Goal: Information Seeking & Learning: Learn about a topic

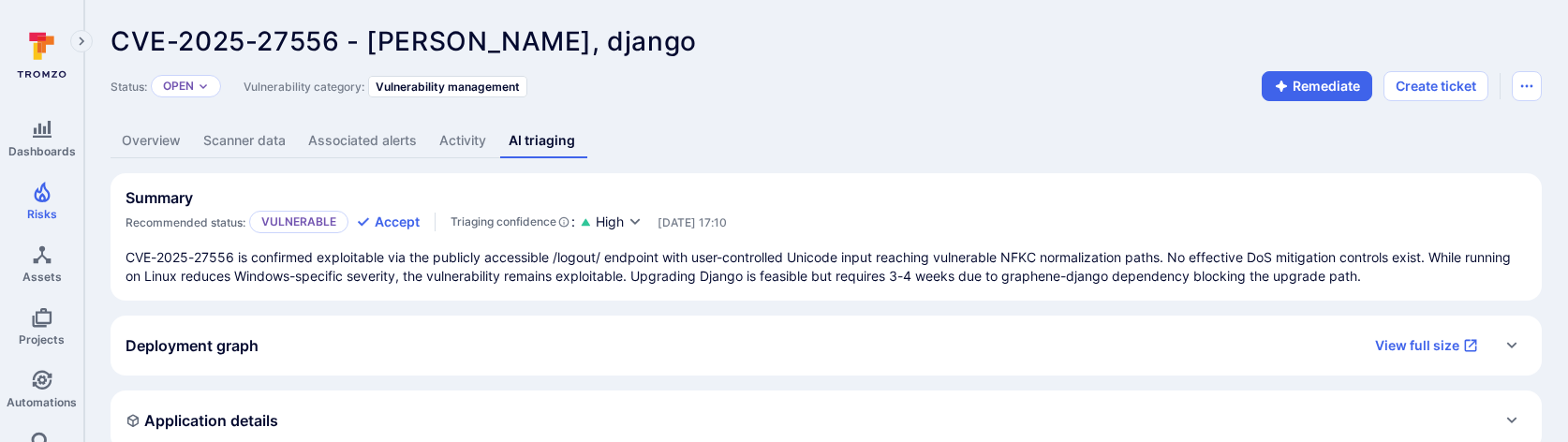
click at [167, 146] on link "Overview" at bounding box center [151, 141] width 81 height 34
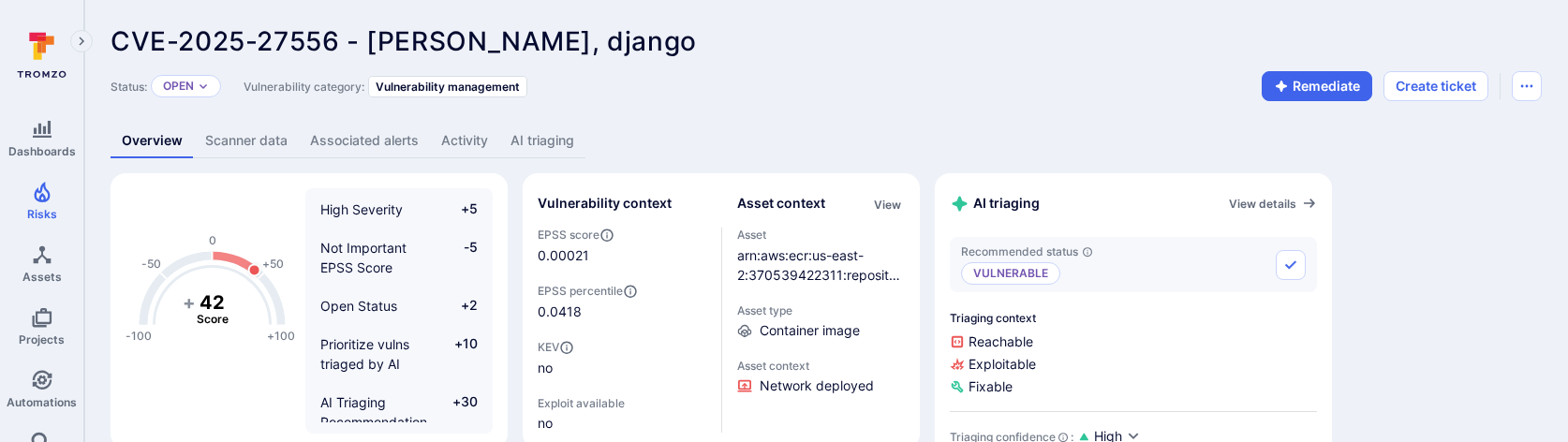
click at [529, 132] on link "AI triaging" at bounding box center [543, 141] width 86 height 34
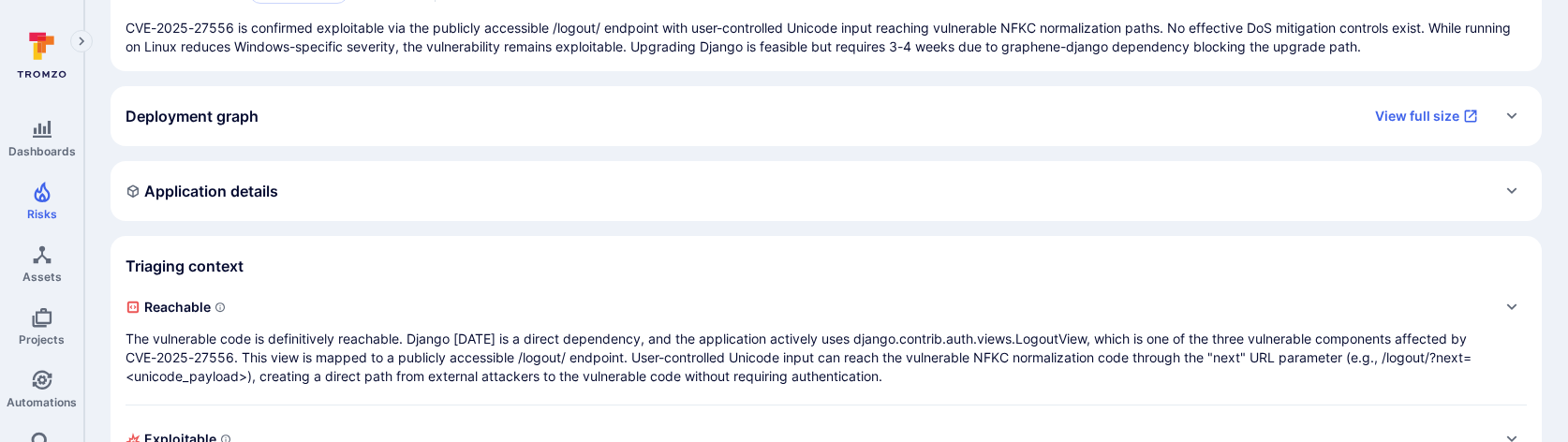
scroll to position [234, 0]
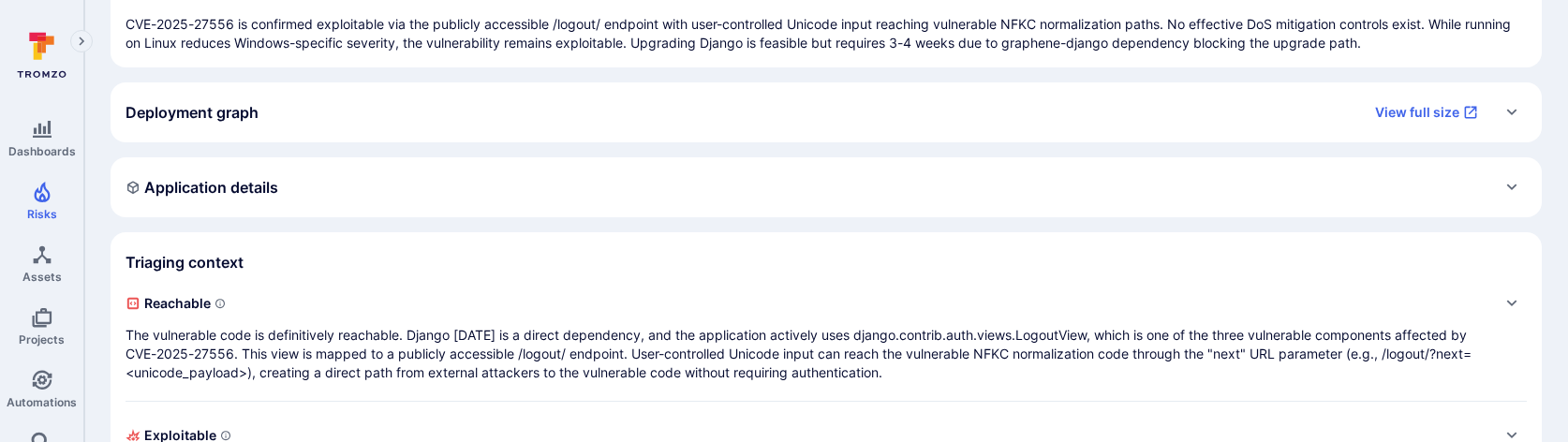
click at [609, 337] on p "The vulnerable code is definitively reachable. Django 4.2.25 is a direct depend…" at bounding box center [806, 355] width 1364 height 57
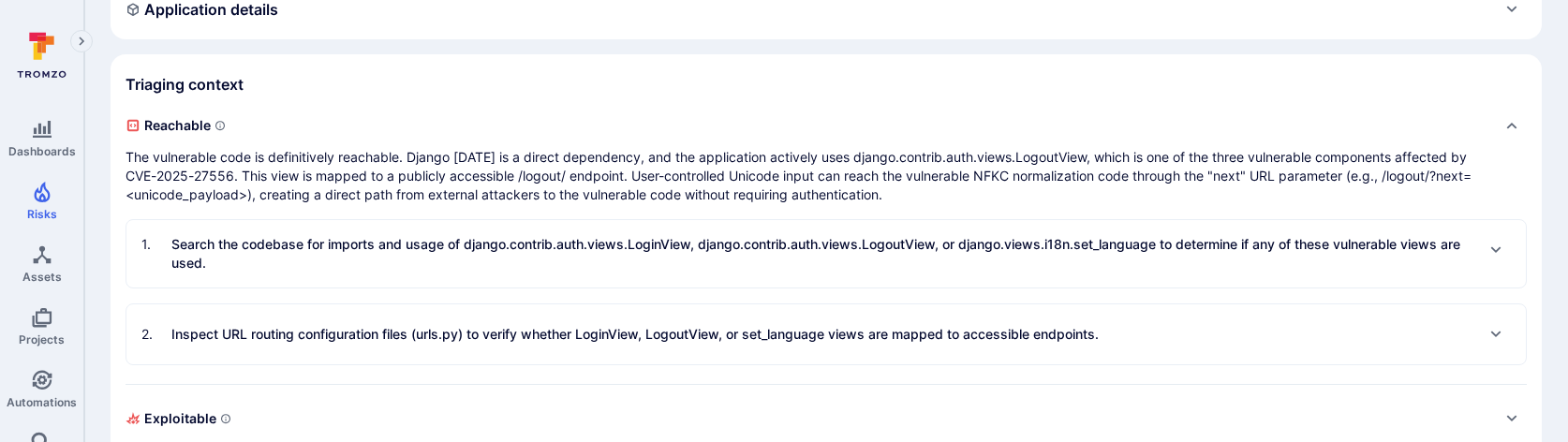
scroll to position [563, 0]
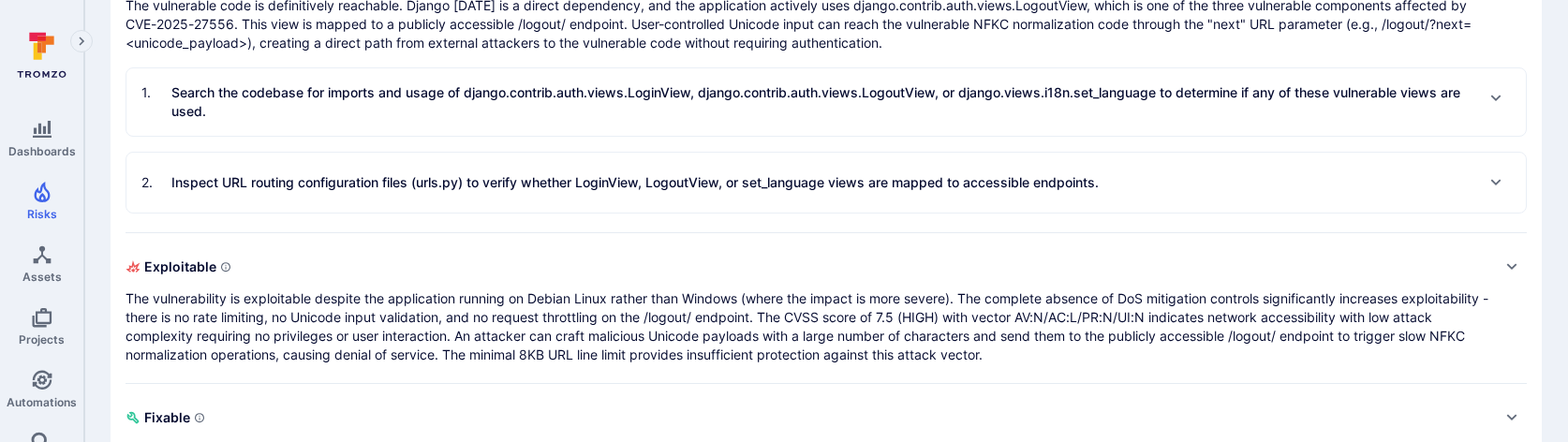
click at [608, 342] on p "The vulnerability is exploitable despite the application running on Debian Linu…" at bounding box center [806, 327] width 1364 height 75
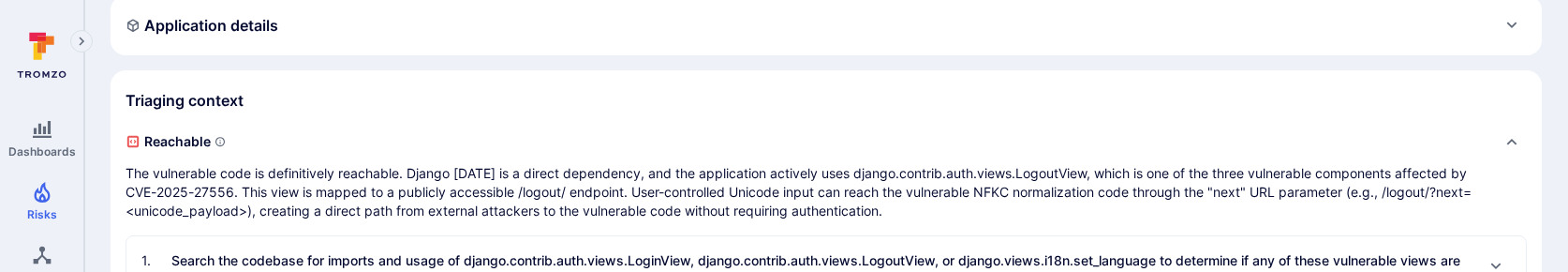
scroll to position [524, 0]
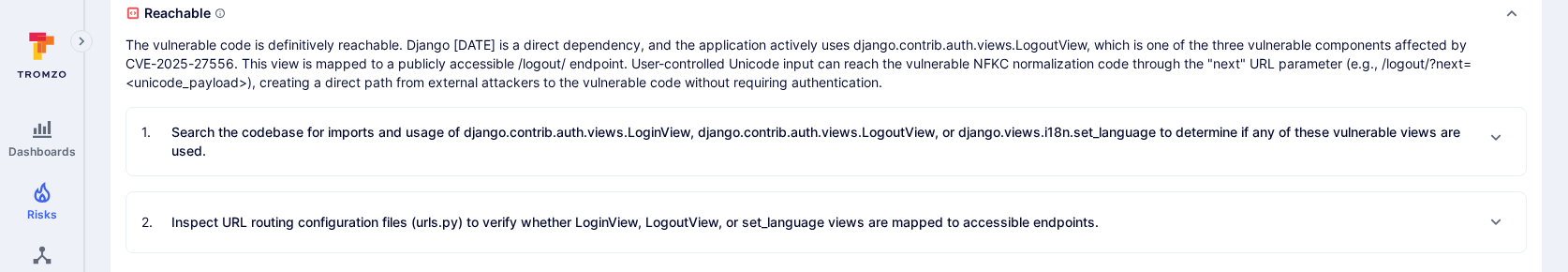
click at [780, 152] on p "Search the codebase for imports and usage of django.contrib.auth.views.LoginVie…" at bounding box center [822, 142] width 1302 height 37
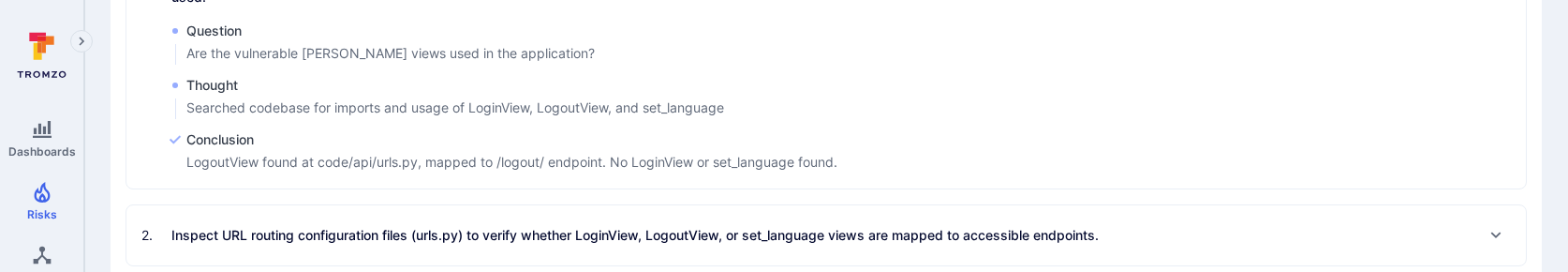
scroll to position [702, 0]
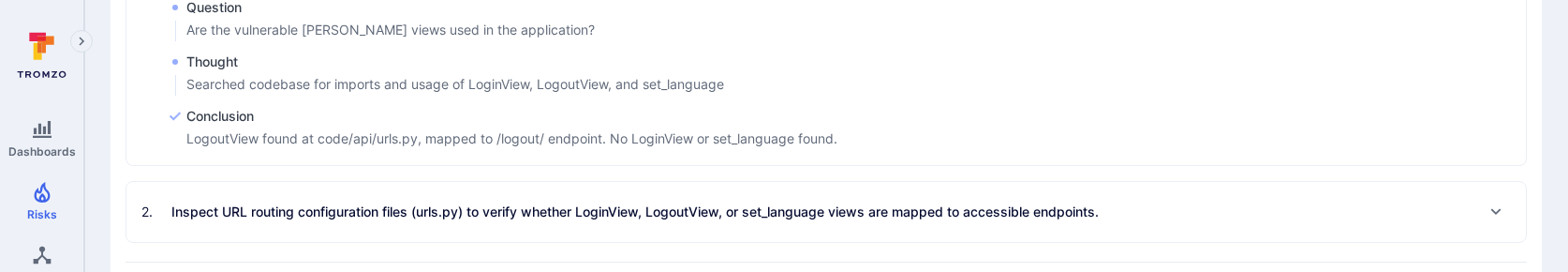
click at [766, 200] on div "2 . Inspect URL routing configuration files (urls.py) to verify whether LoginVi…" at bounding box center [620, 211] width 957 height 30
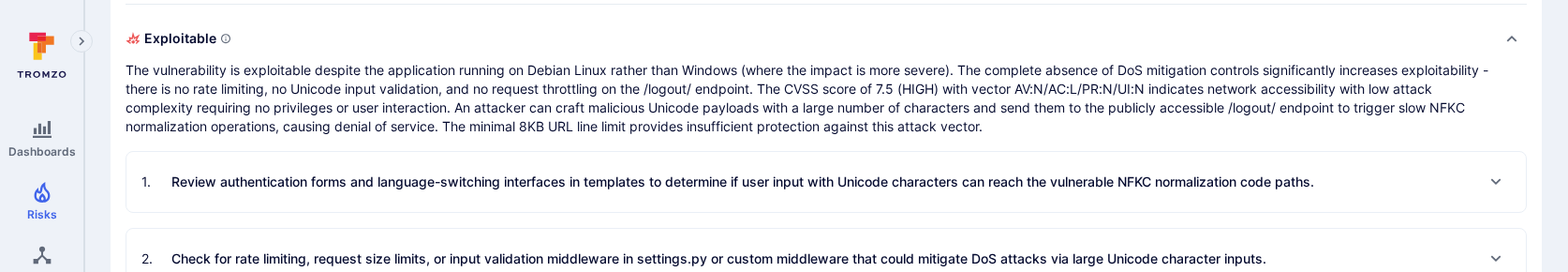
click at [734, 170] on div "1 . Review authentication forms and language-switching interfaces in templates …" at bounding box center [728, 182] width 1173 height 30
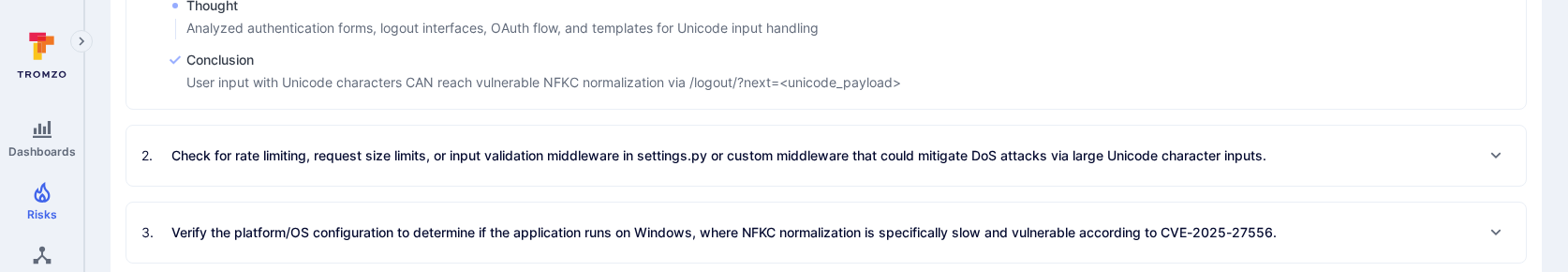
scroll to position [1508, 0]
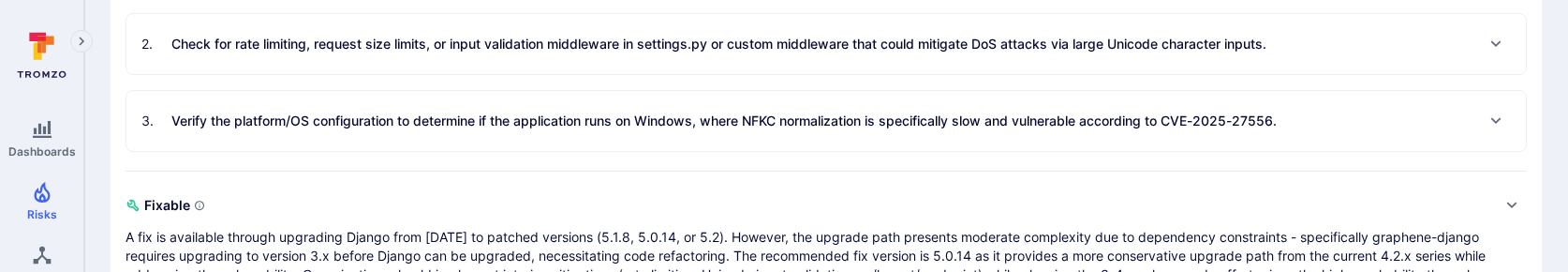
click at [719, 27] on div "2 . Check for rate limiting, request size limits, or input validation middlewar…" at bounding box center [826, 43] width 1400 height 60
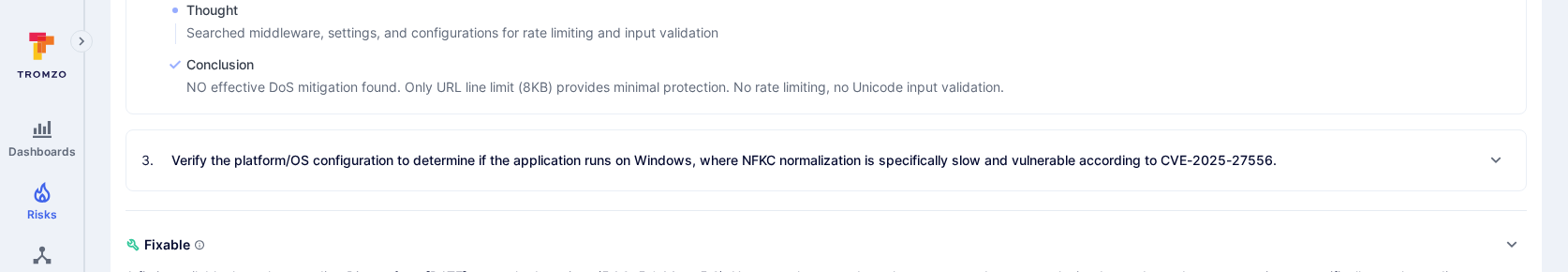
scroll to position [1665, 0]
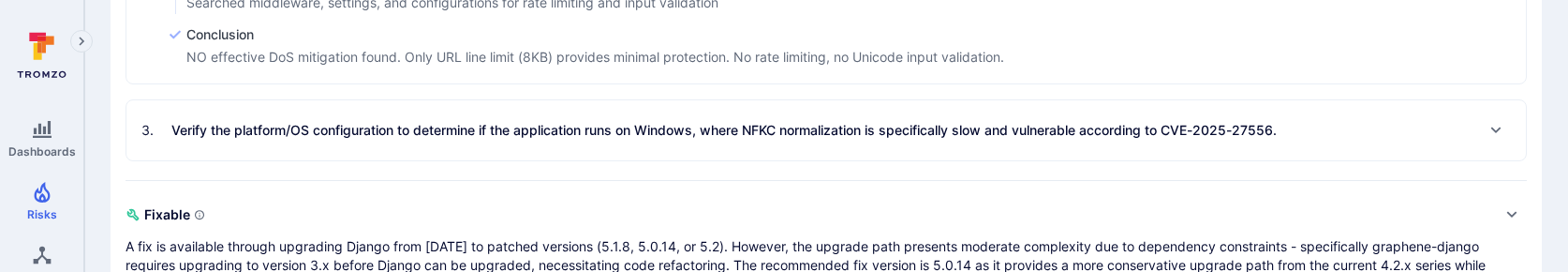
click at [705, 128] on p "Verify the platform/OS configuration to determine if the application runs on Wi…" at bounding box center [723, 130] width 1106 height 19
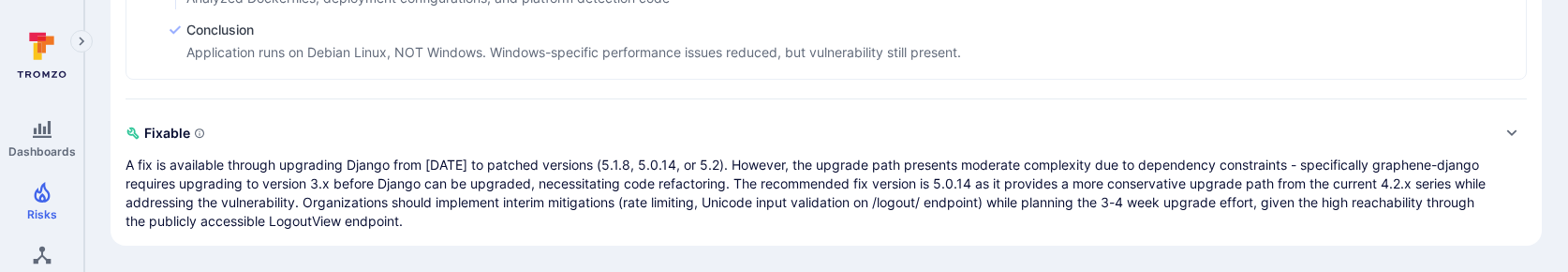
click at [701, 164] on p "A fix is available through upgrading Django from 4.2.25 to patched versions (5.…" at bounding box center [806, 193] width 1364 height 75
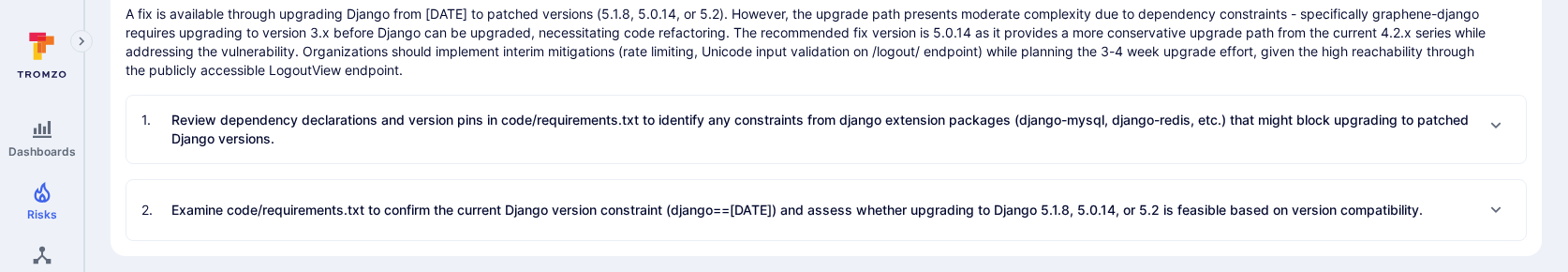
scroll to position [2075, 0]
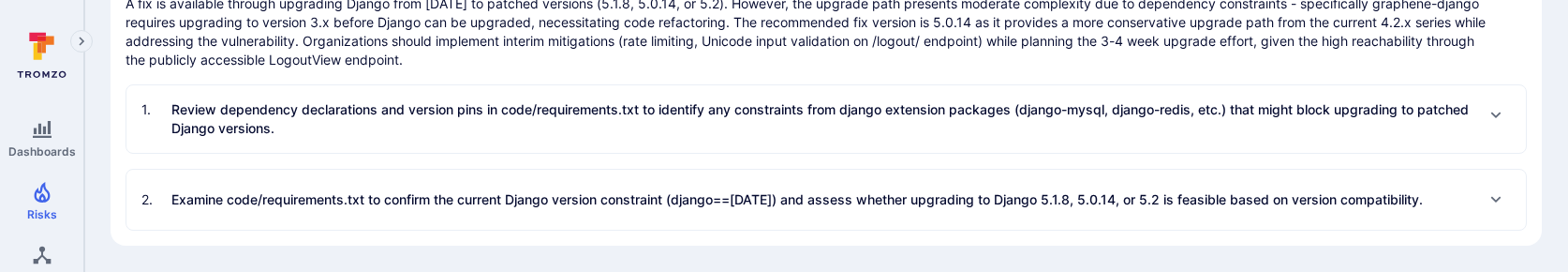
click at [697, 109] on p "Review dependency declarations and version pins in code/requirements.txt to ide…" at bounding box center [822, 119] width 1302 height 37
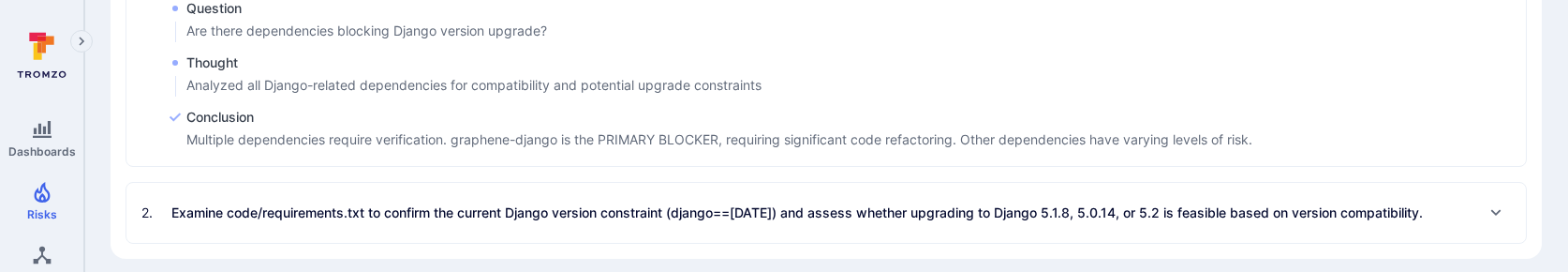
scroll to position [2242, 0]
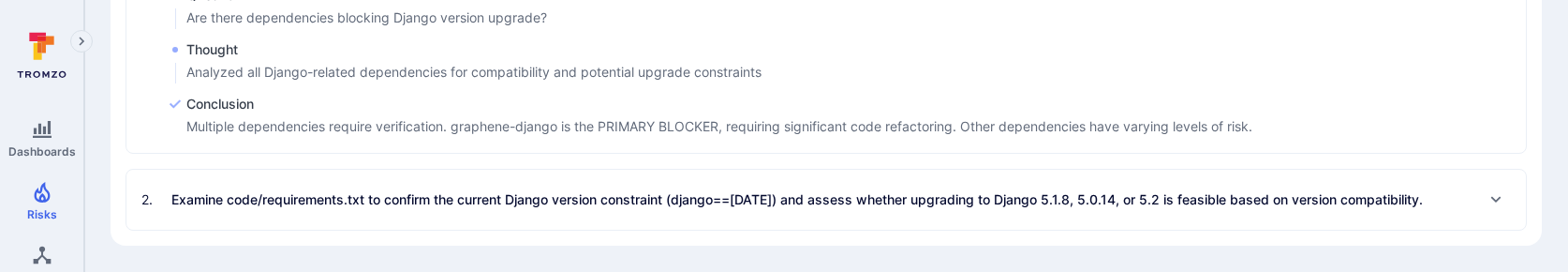
click at [683, 172] on div "2 . Examine code/requirements.txt to confirm the current Django version constra…" at bounding box center [826, 199] width 1400 height 60
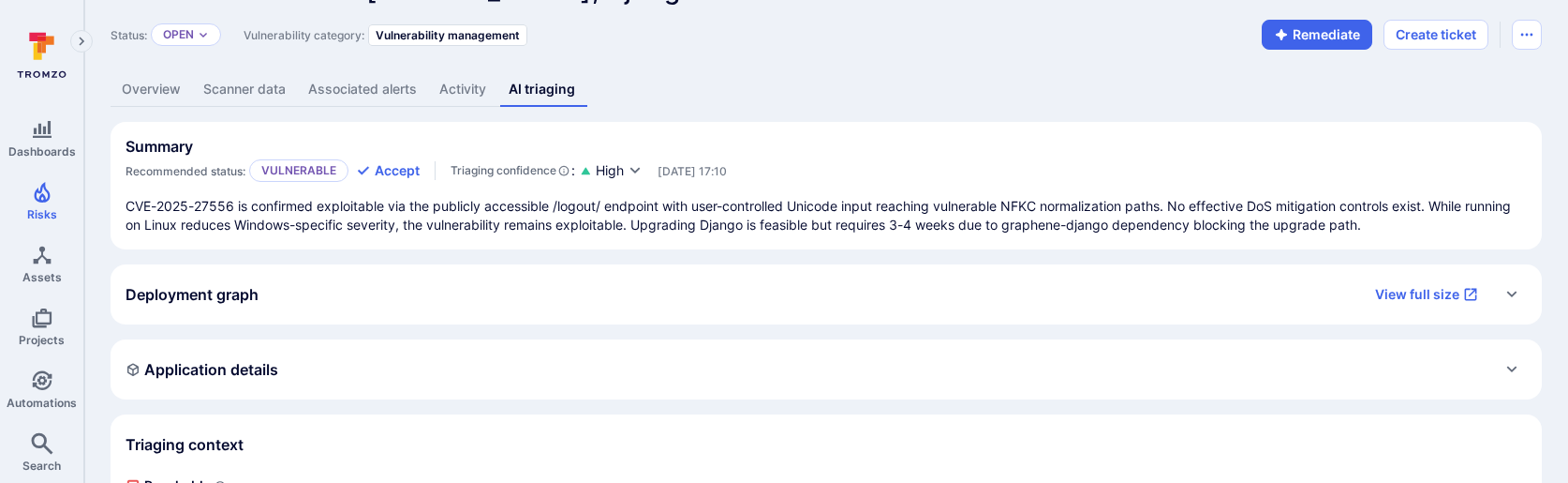
scroll to position [54, 0]
click at [148, 81] on link "Overview" at bounding box center [151, 87] width 81 height 34
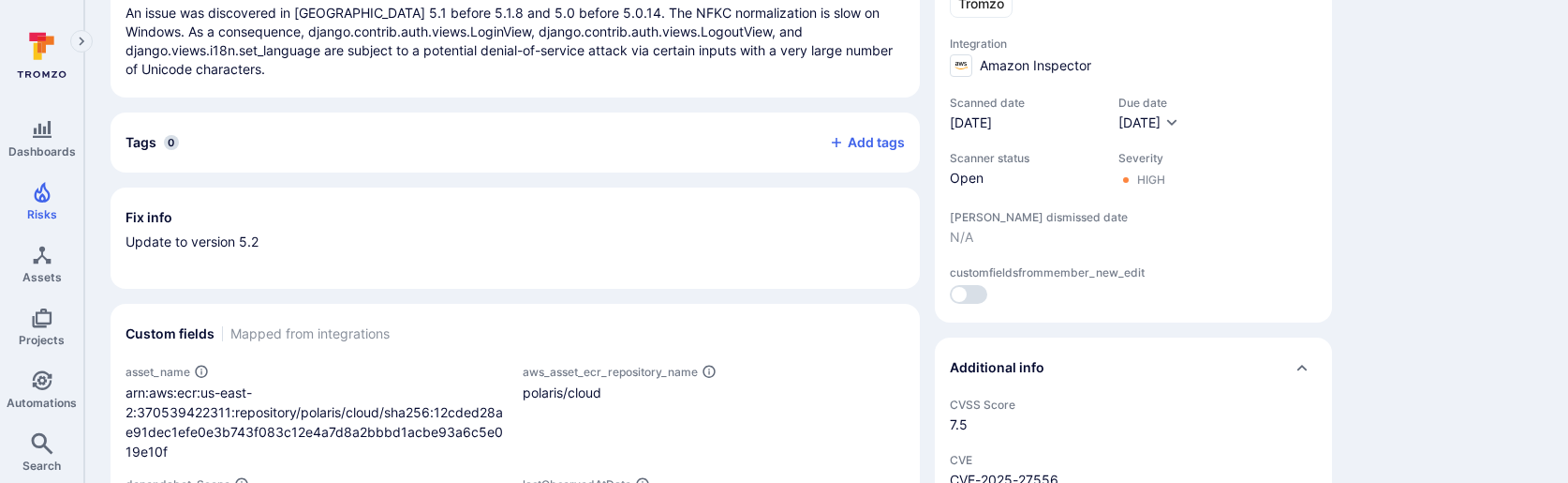
scroll to position [713, 0]
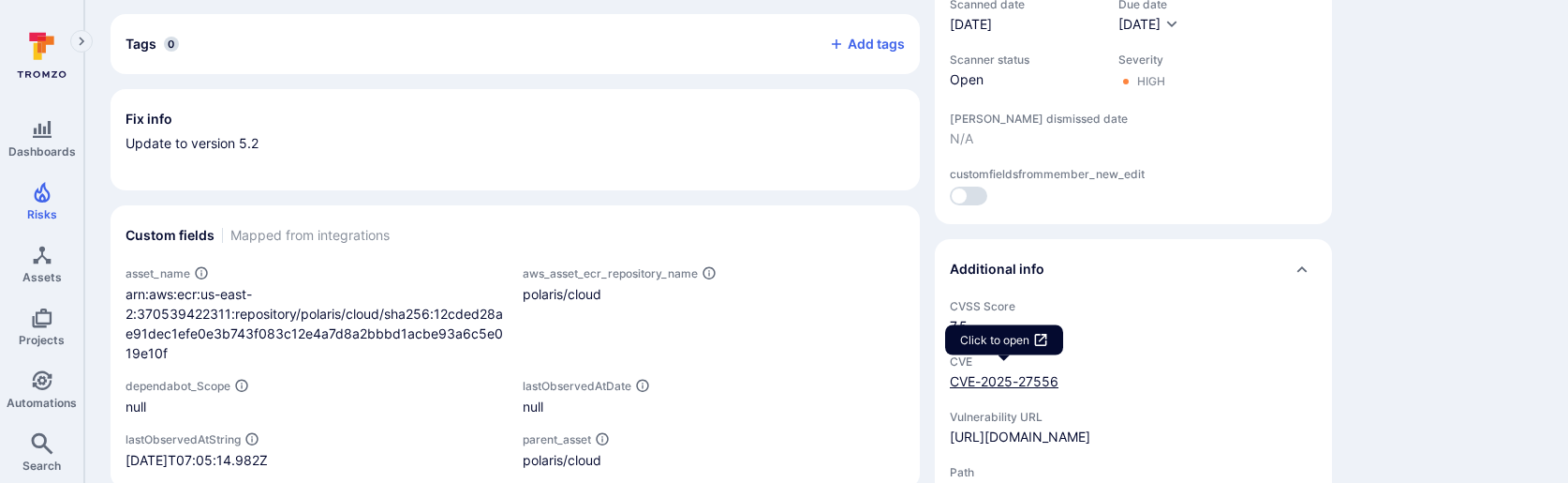
click at [1003, 379] on link "CVE-2025-27556" at bounding box center [1004, 380] width 109 height 16
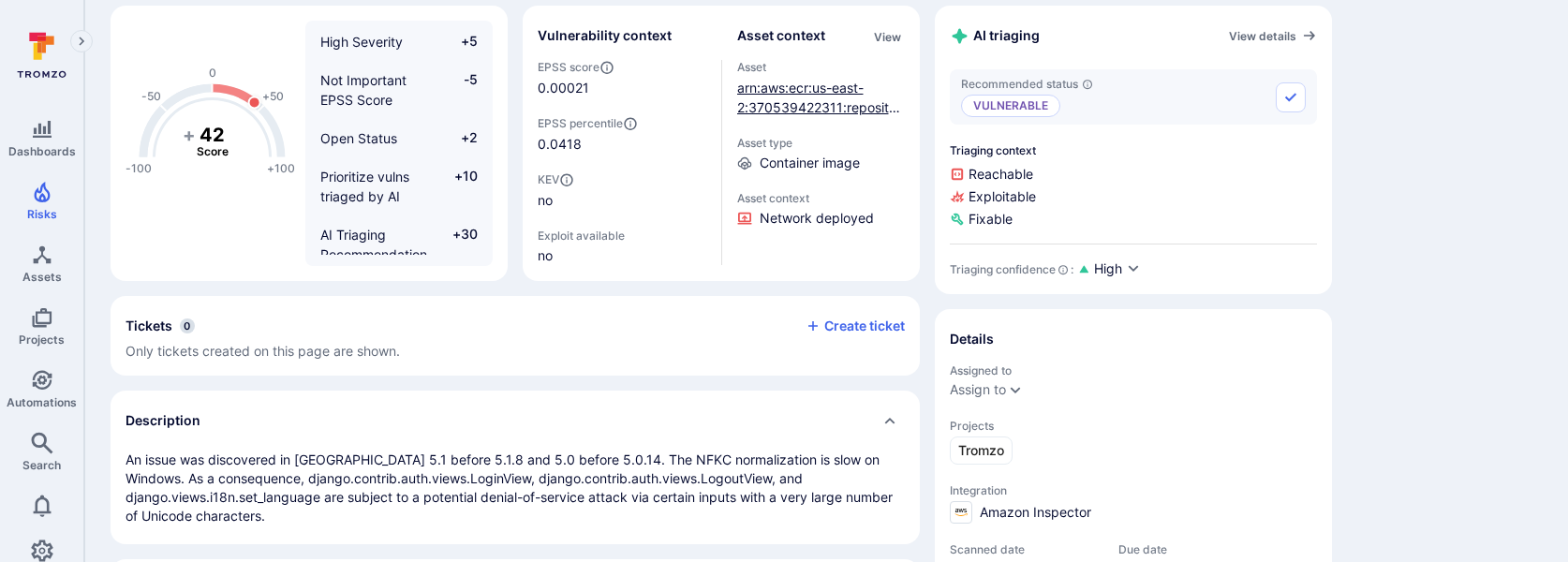
scroll to position [0, 0]
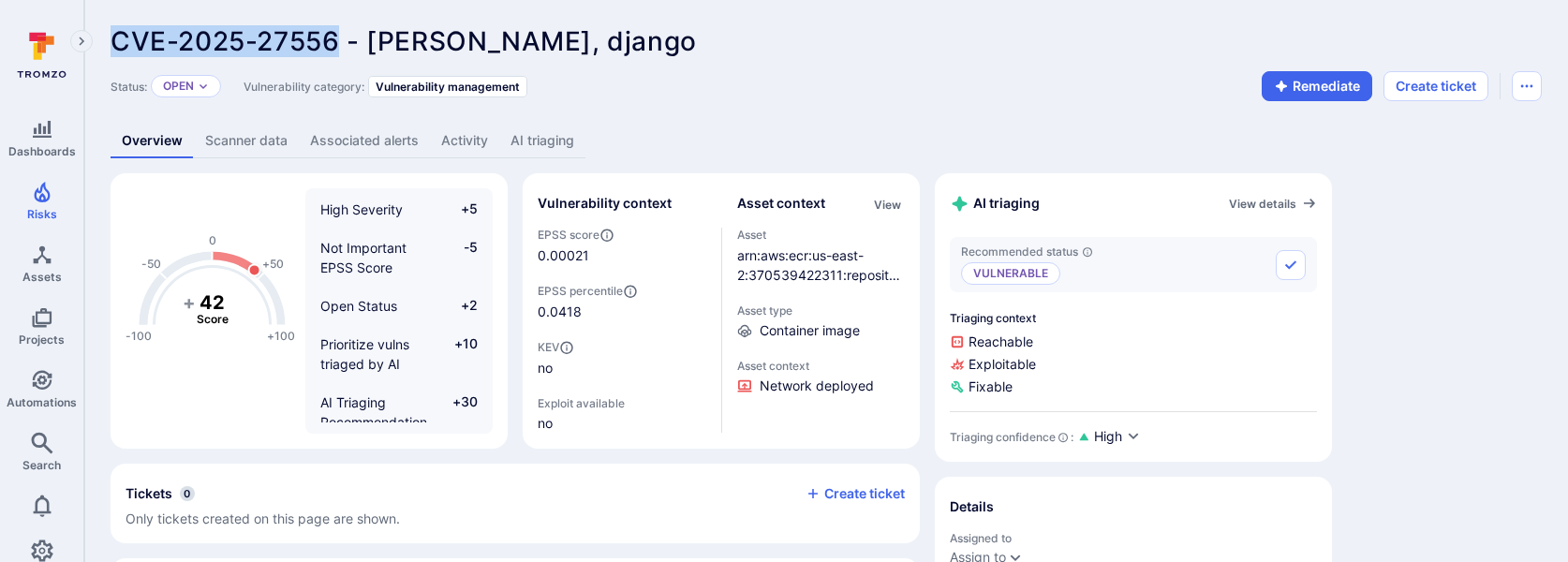
drag, startPoint x: 111, startPoint y: 36, endPoint x: 338, endPoint y: 33, distance: 227.0
click at [338, 33] on span "CVE-2025-27556 - Django, django" at bounding box center [404, 41] width 587 height 32
copy span "CVE-2025-27556"
click at [43, 441] on link "Search" at bounding box center [41, 452] width 83 height 56
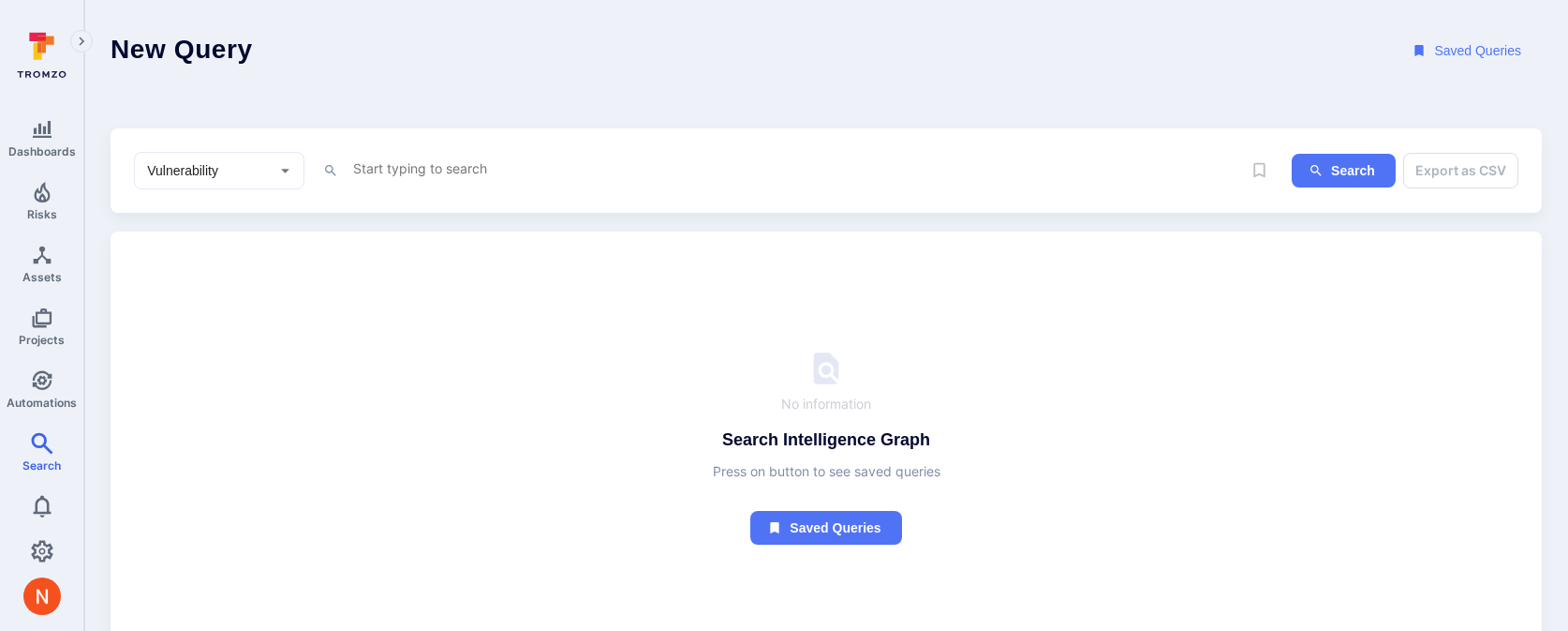
click at [379, 165] on textarea "Intelligence Graph search area" at bounding box center [796, 168] width 890 height 23
paste textarea "CVE-2025-27556"
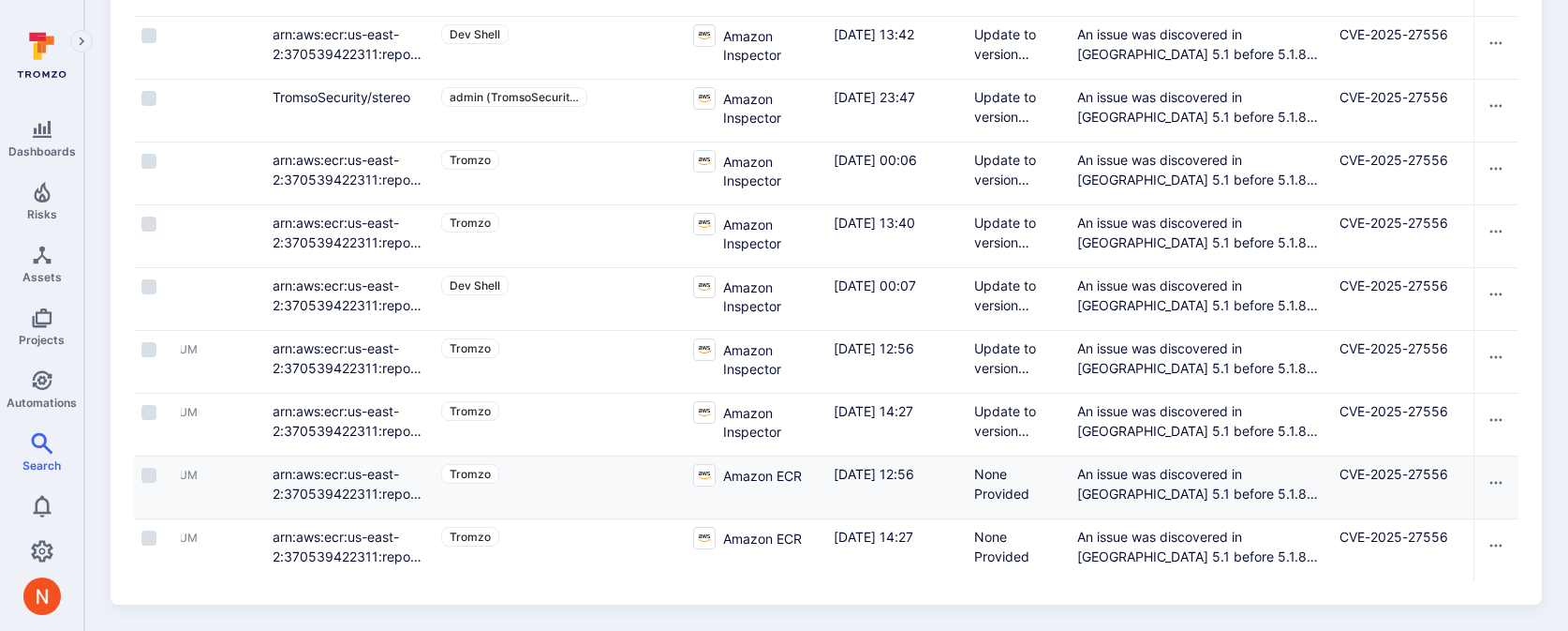
scroll to position [0, 1501]
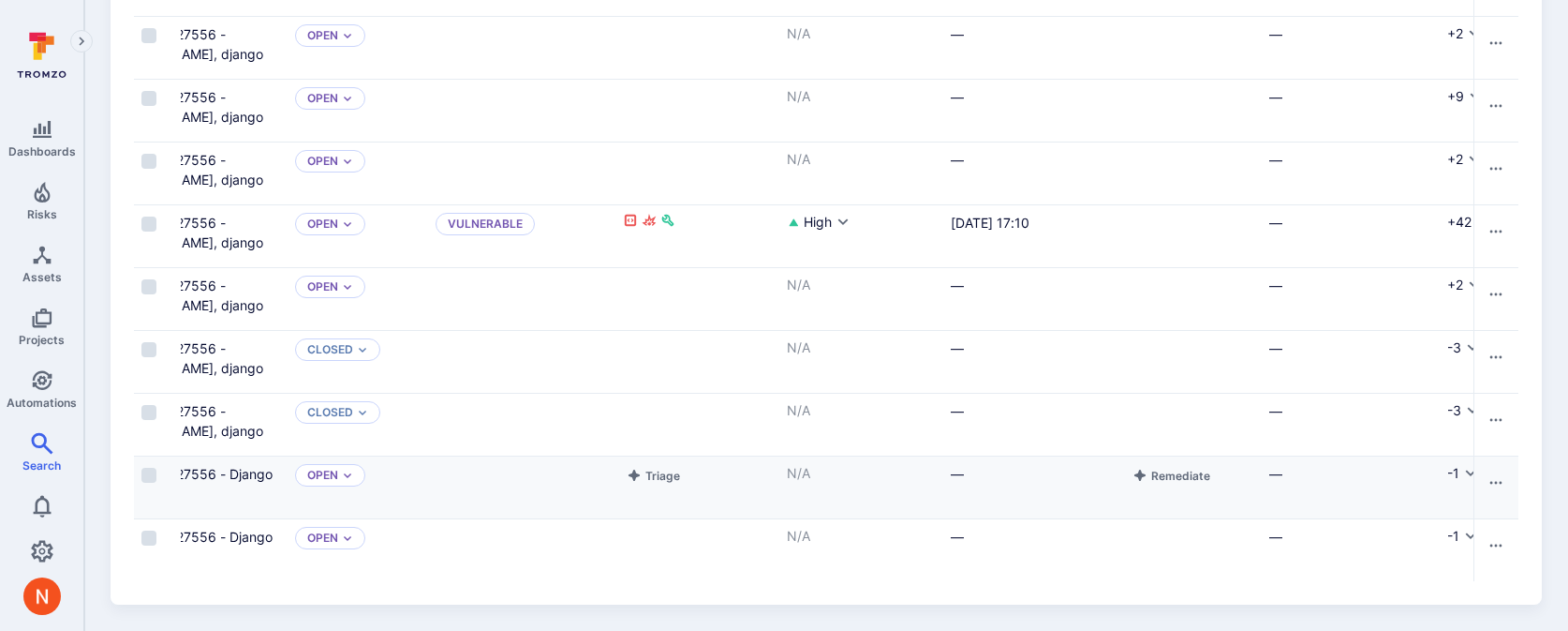
type textarea "cve = "CVE-2025-27556""
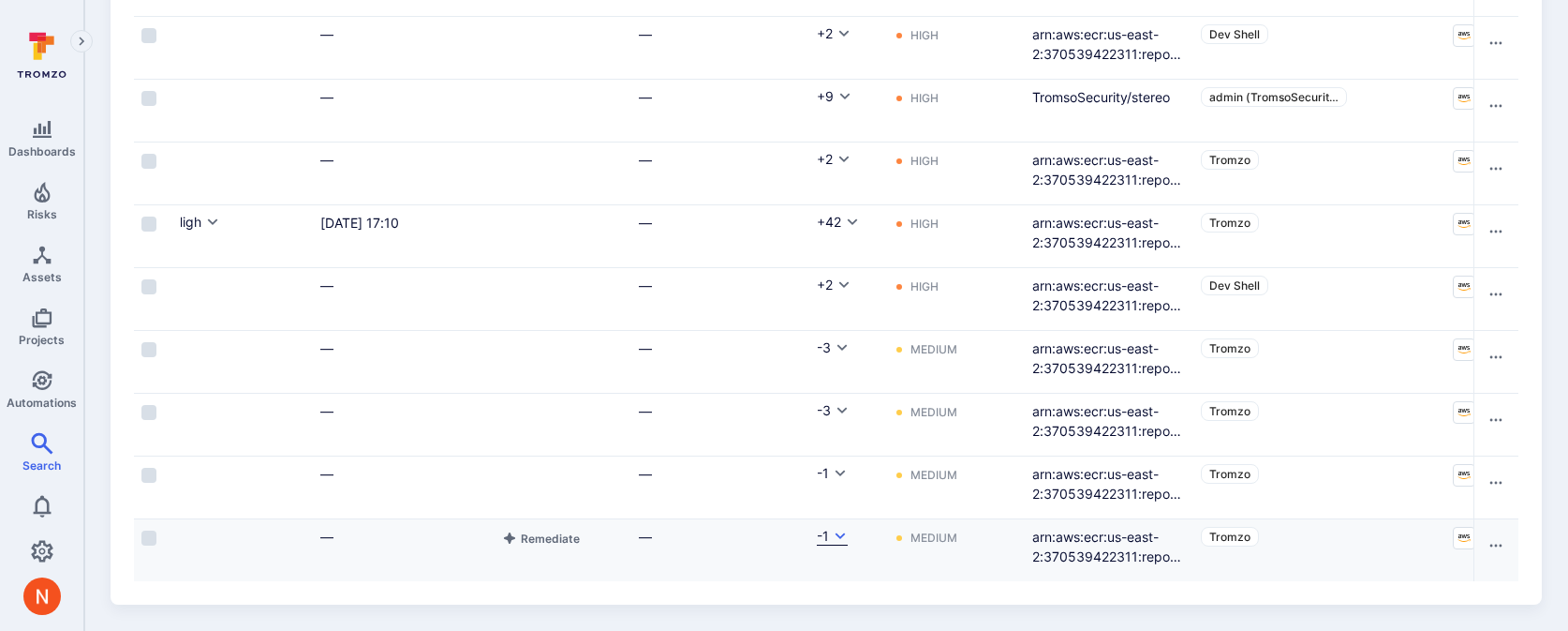
scroll to position [0, 0]
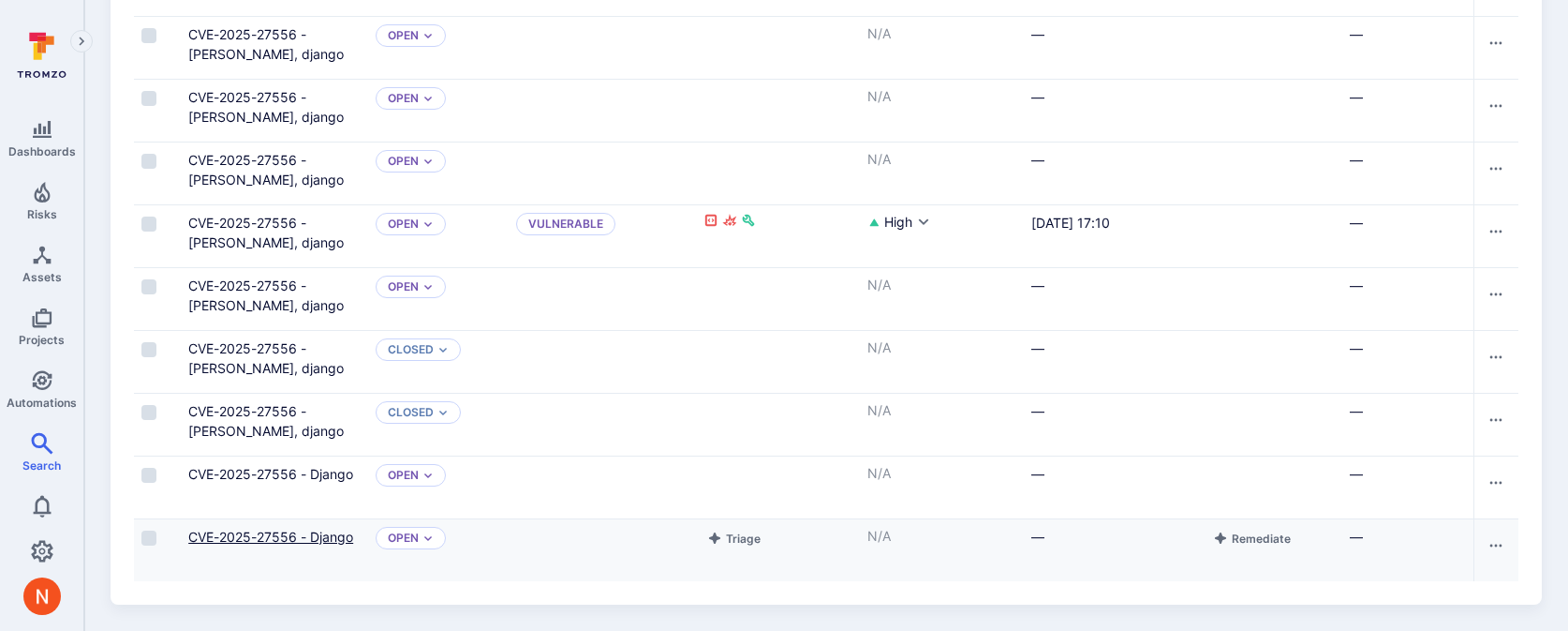
click at [294, 534] on link "CVE-2025-27556 - Django" at bounding box center [271, 537] width 165 height 16
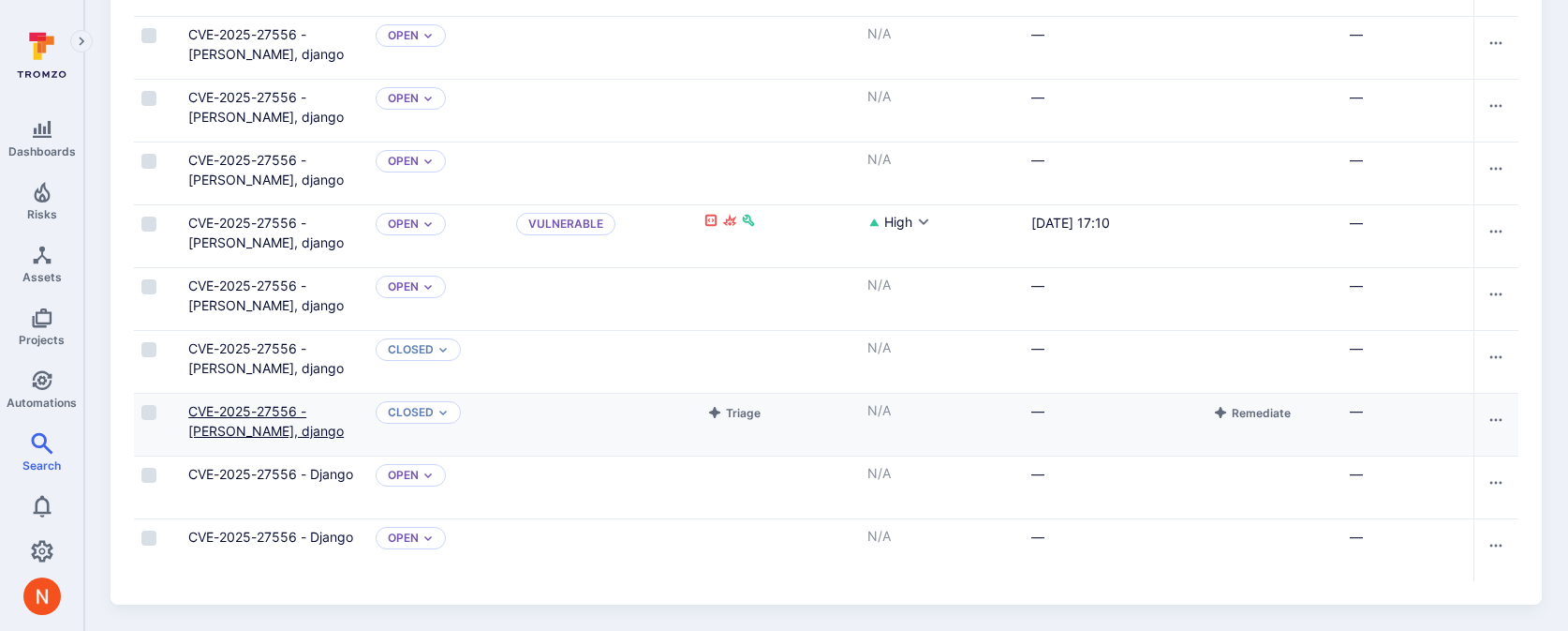
click at [245, 403] on link "CVE-2025-27556 - Django, django" at bounding box center [266, 421] width 155 height 35
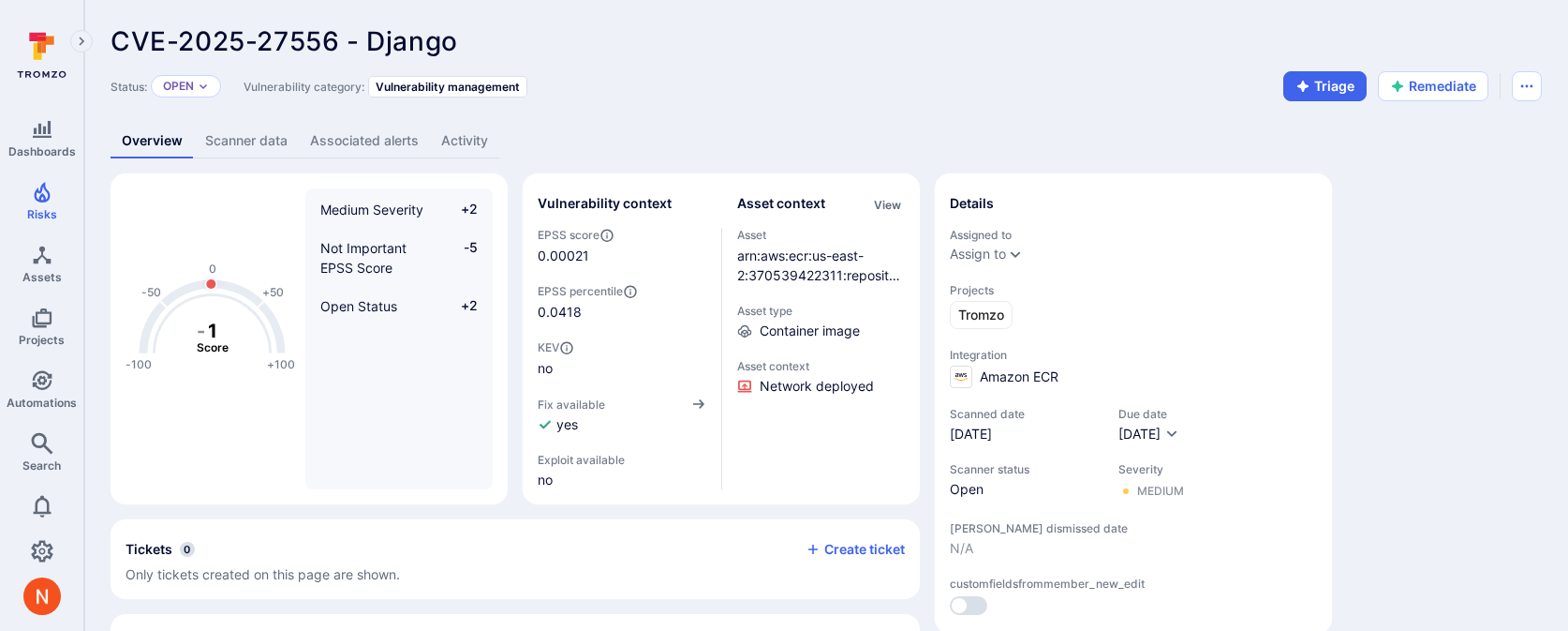
click at [442, 133] on link "Activity" at bounding box center [464, 141] width 69 height 34
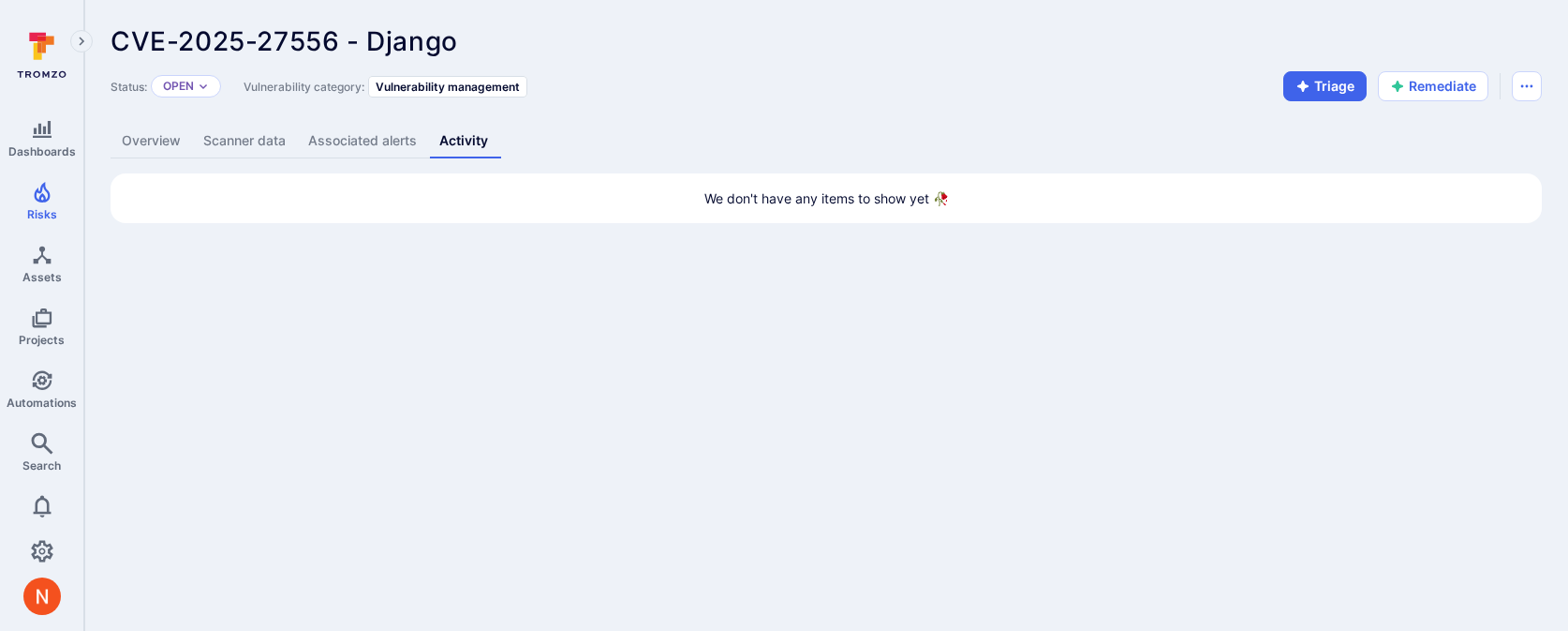
click at [148, 133] on link "Overview" at bounding box center [151, 141] width 81 height 34
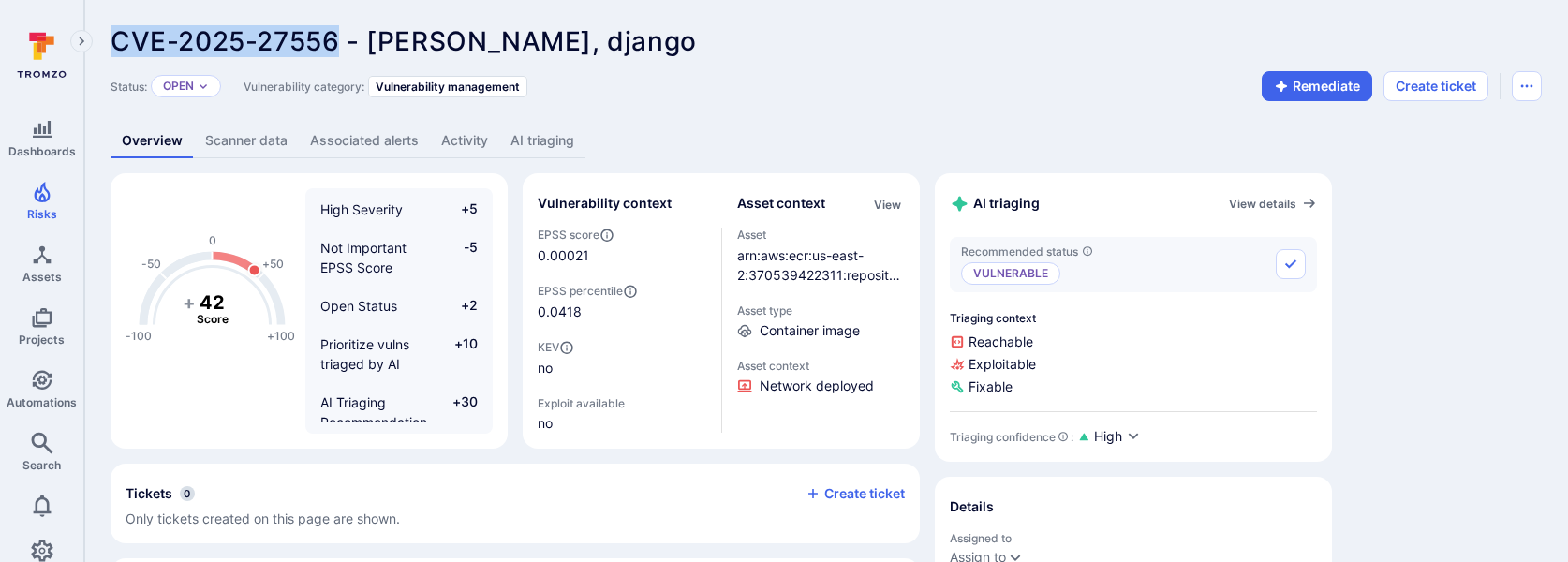
click at [526, 131] on link "AI triaging" at bounding box center [543, 141] width 86 height 34
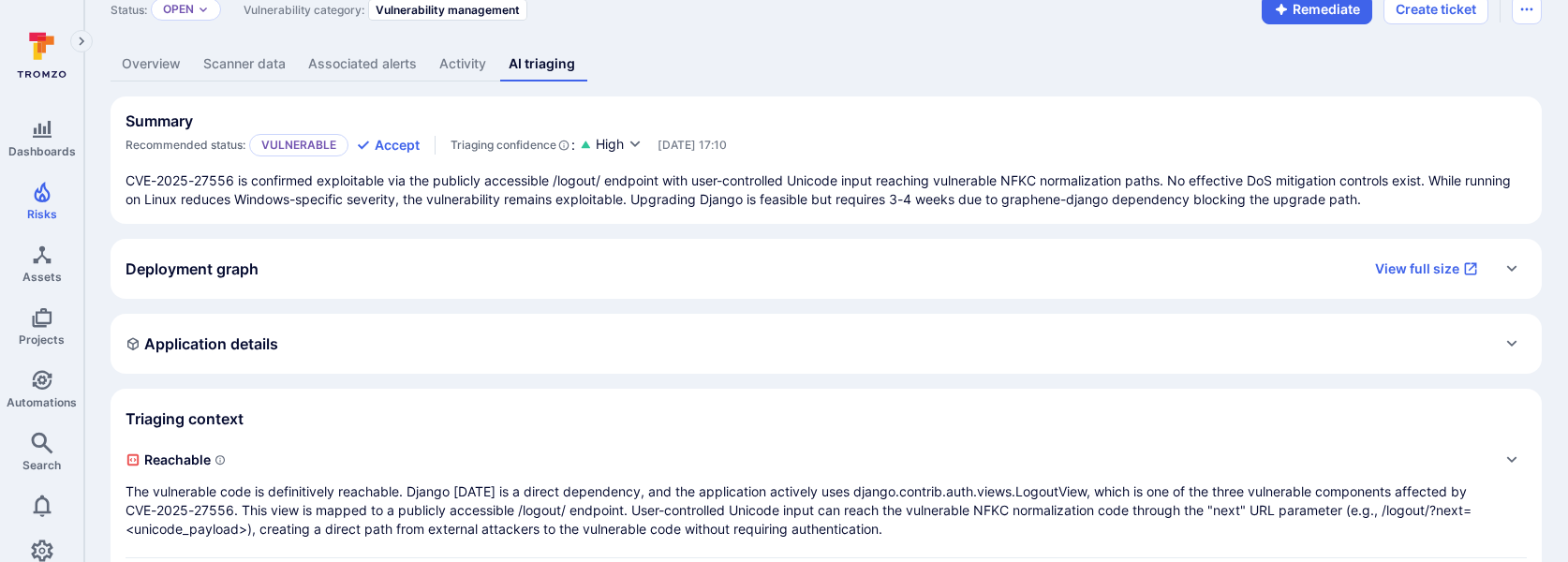
scroll to position [111, 0]
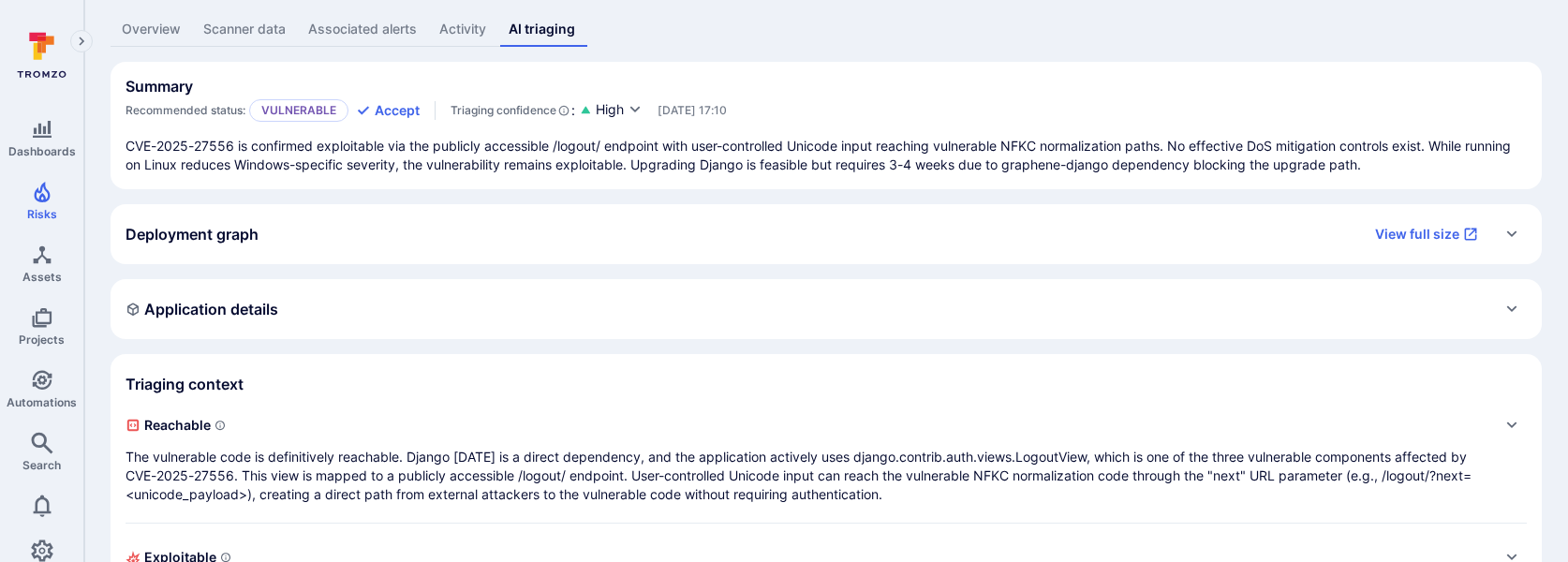
click at [622, 233] on div "Deployment graph View full size" at bounding box center [806, 234] width 1364 height 30
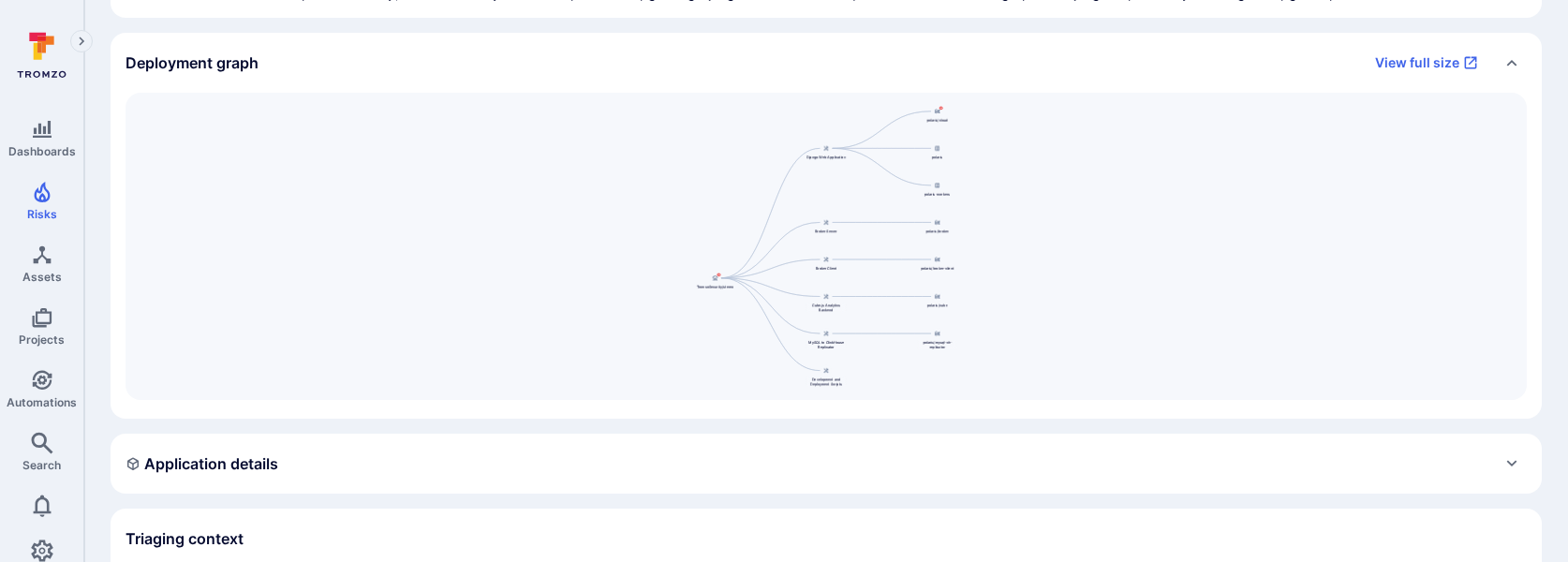
click at [620, 71] on div "Deployment graph View full size" at bounding box center [806, 63] width 1364 height 30
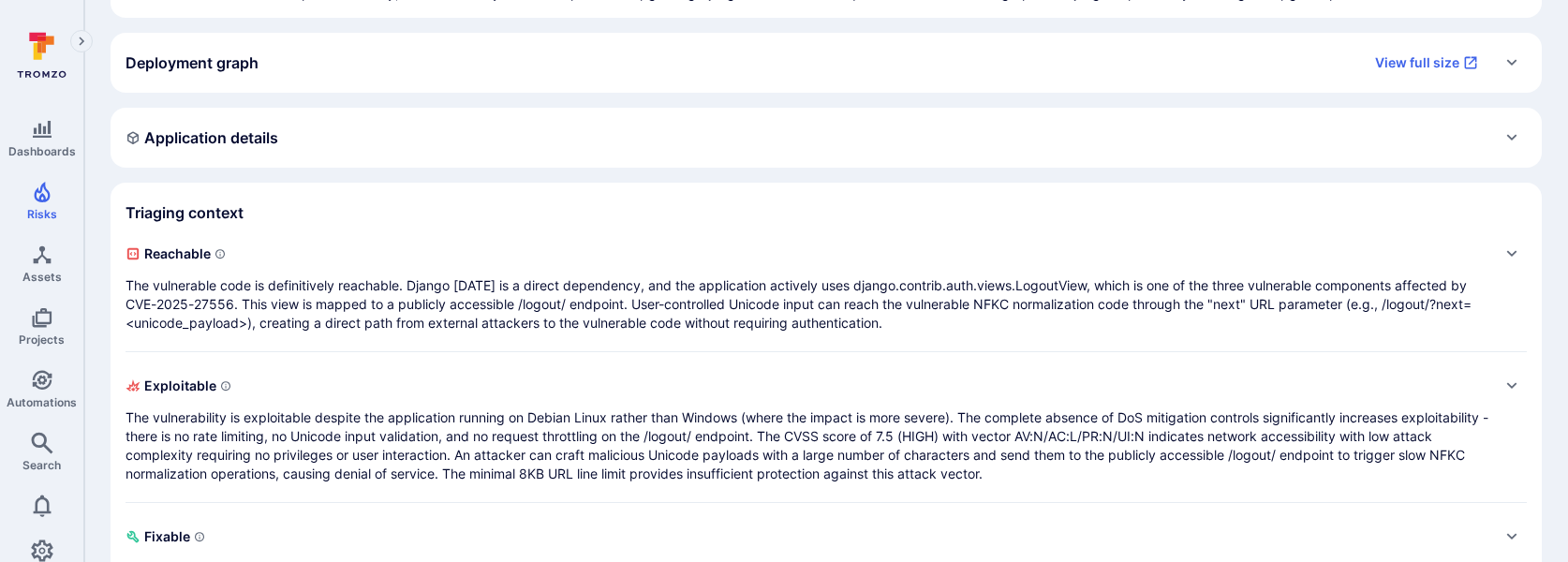
scroll to position [339, 0]
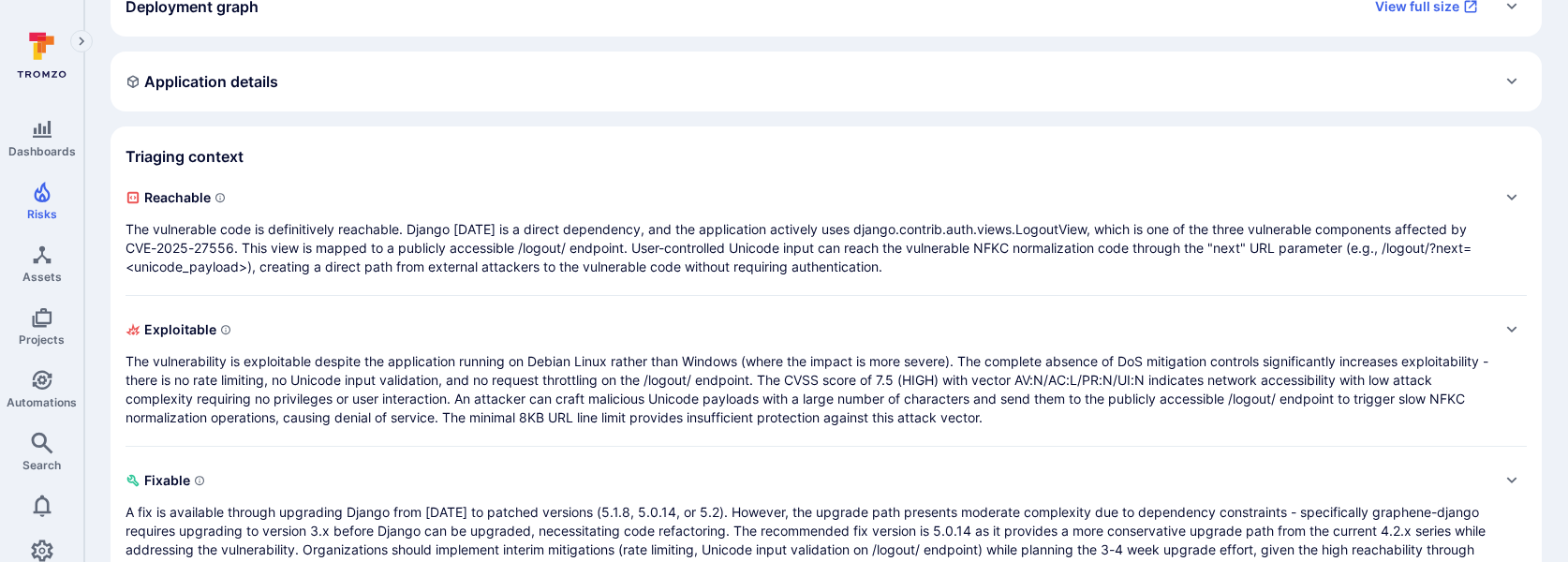
click at [528, 194] on span "Reachable" at bounding box center [806, 197] width 1364 height 30
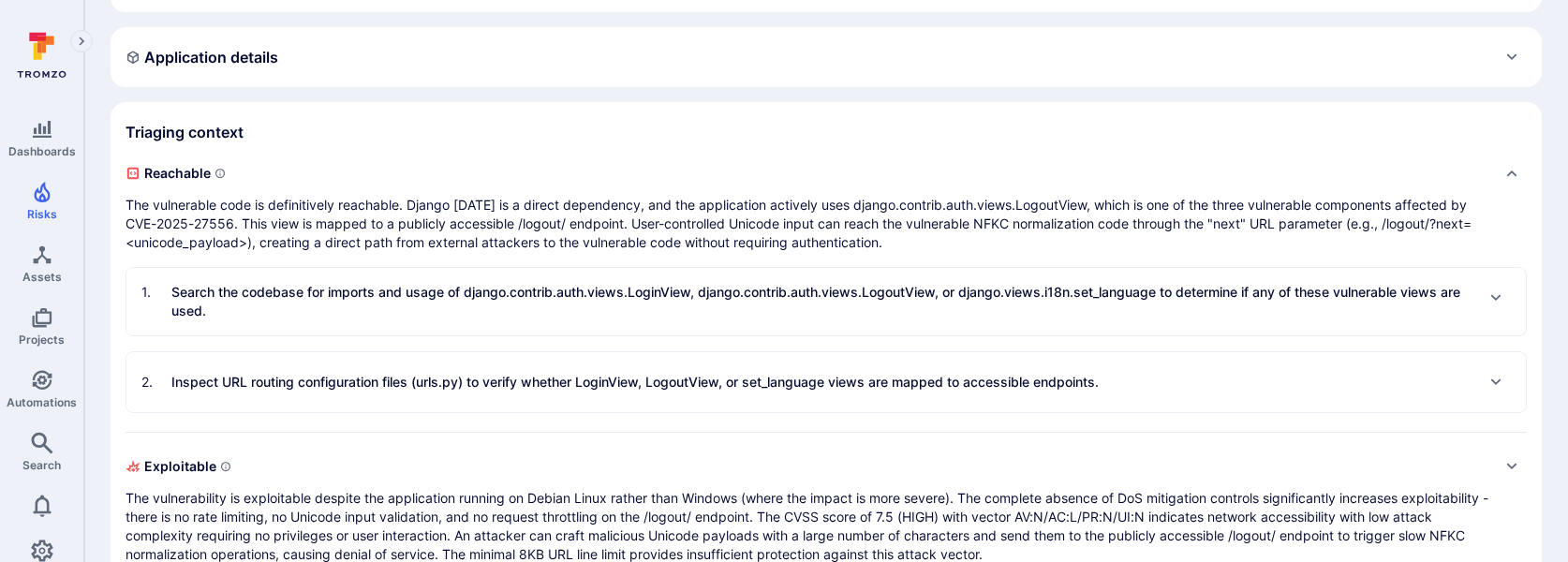
scroll to position [377, 0]
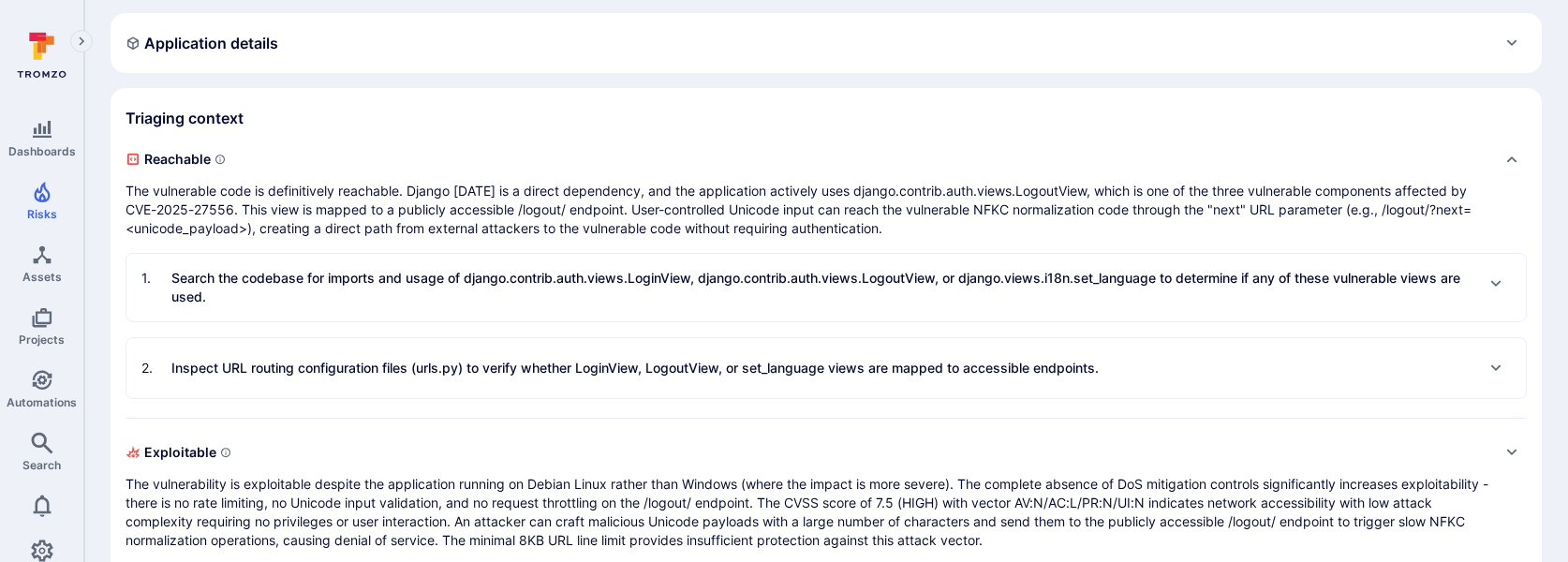
click at [592, 269] on p "Search the codebase for imports and usage of django.contrib.auth.views.LoginVie…" at bounding box center [822, 287] width 1302 height 37
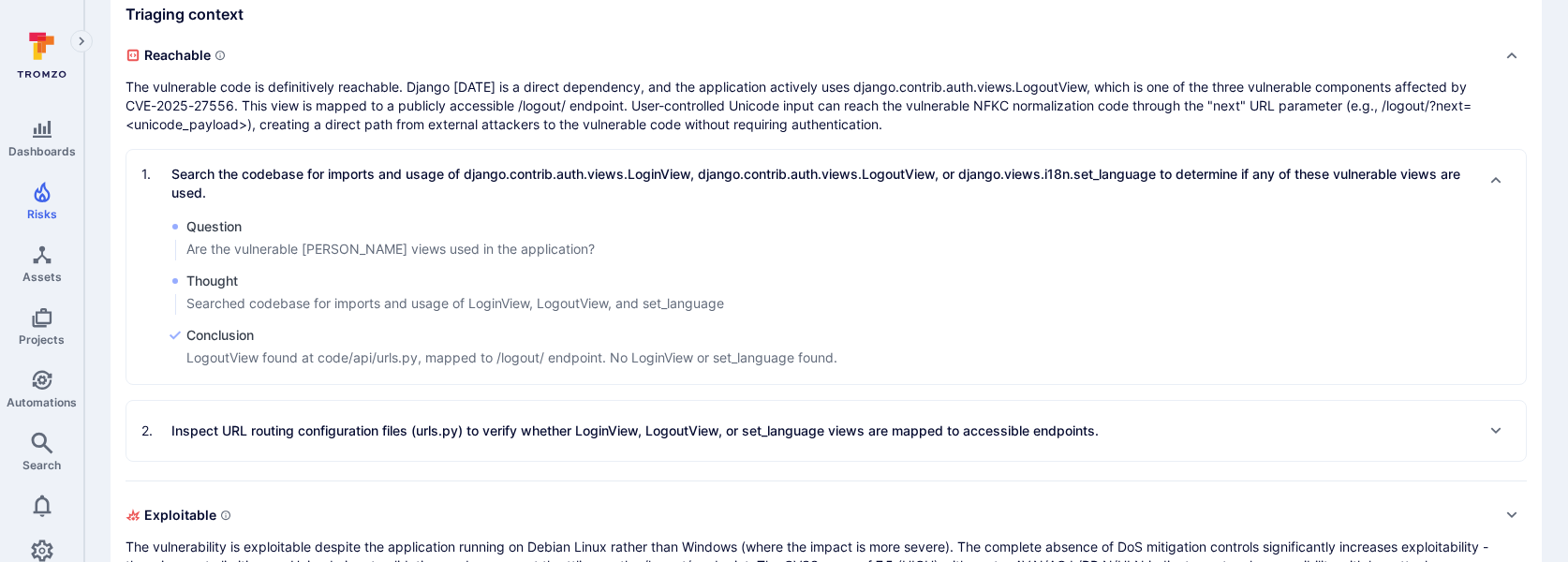
scroll to position [484, 0]
click at [579, 435] on p "Inspect URL routing configuration files (urls.py) to verify whether LoginView, …" at bounding box center [634, 428] width 928 height 19
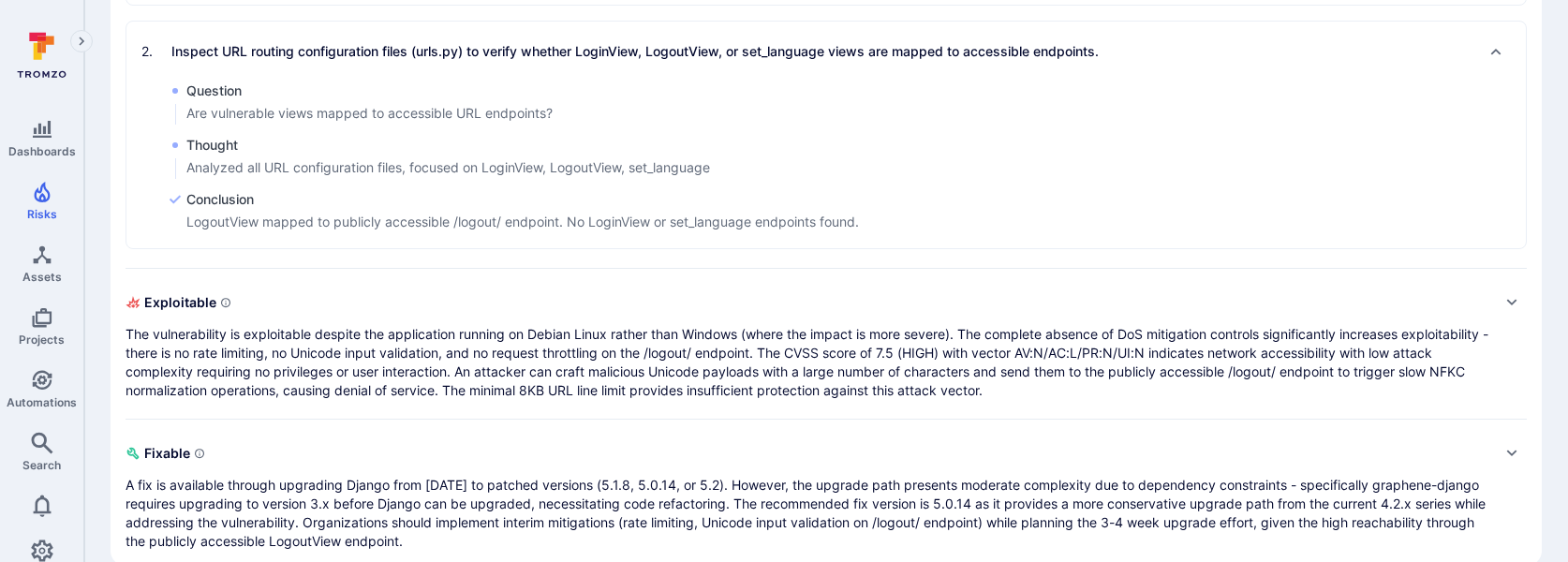
click at [573, 394] on p "The vulnerability is exploitable despite the application running on Debian Linu…" at bounding box center [806, 363] width 1364 height 75
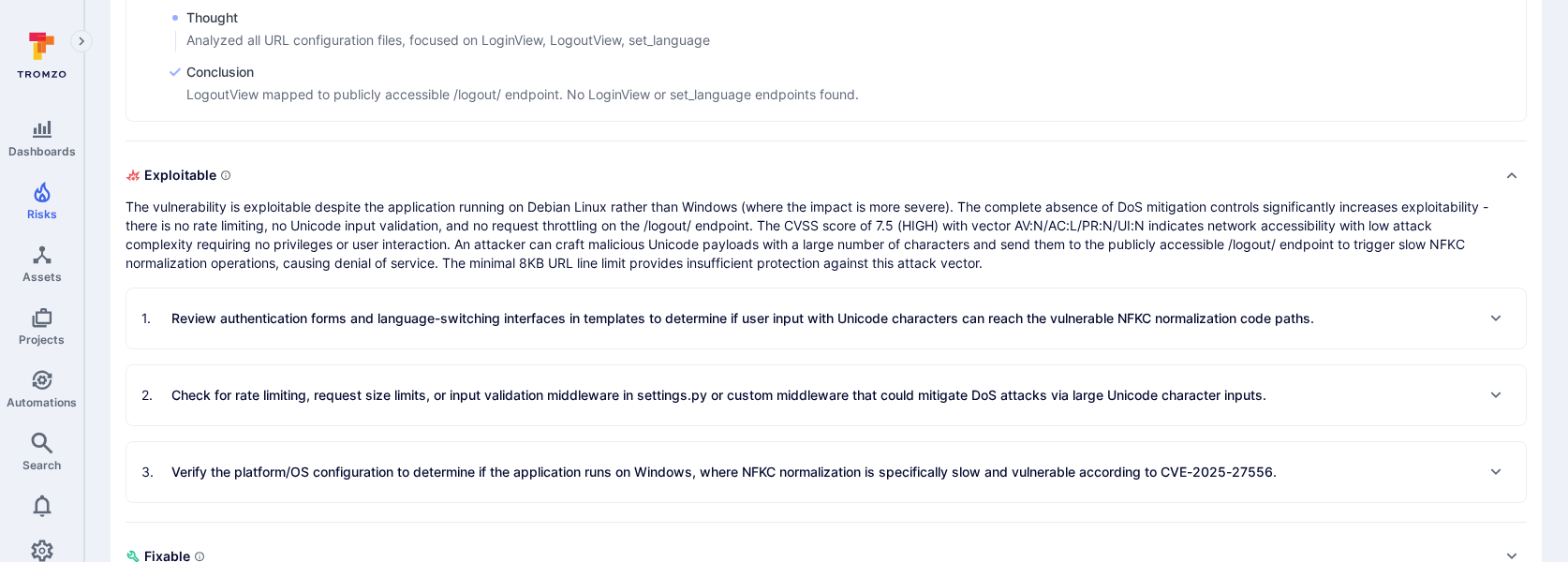
click at [572, 305] on div "1 . Review authentication forms and language-switching interfaces in templates …" at bounding box center [728, 319] width 1173 height 30
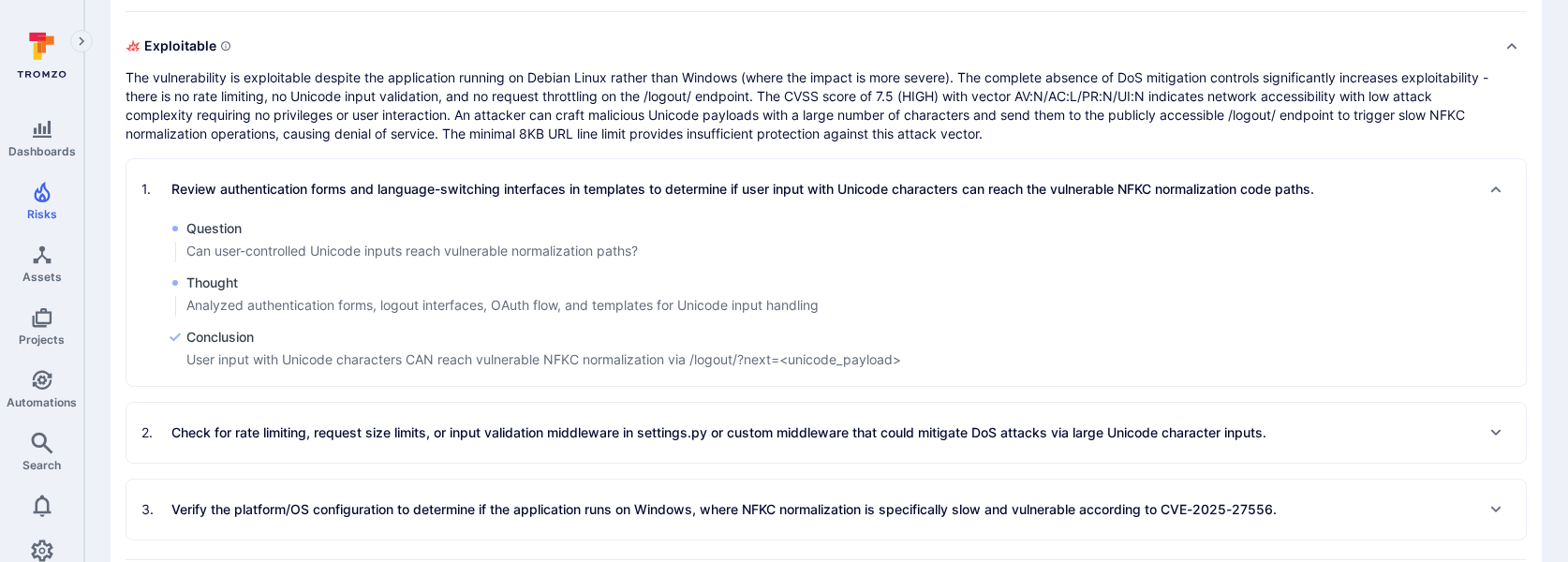
scroll to position [1133, 0]
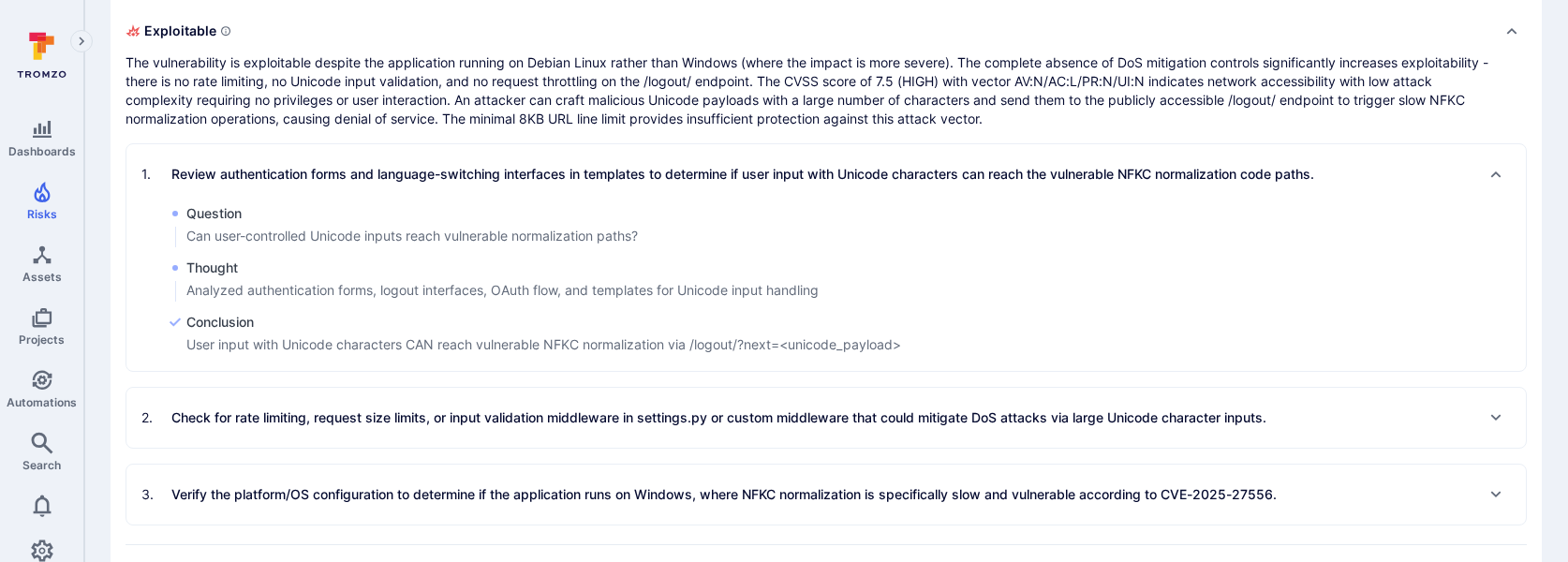
click at [564, 393] on div "2 . Check for rate limiting, request size limits, or input validation middlewar…" at bounding box center [826, 417] width 1400 height 60
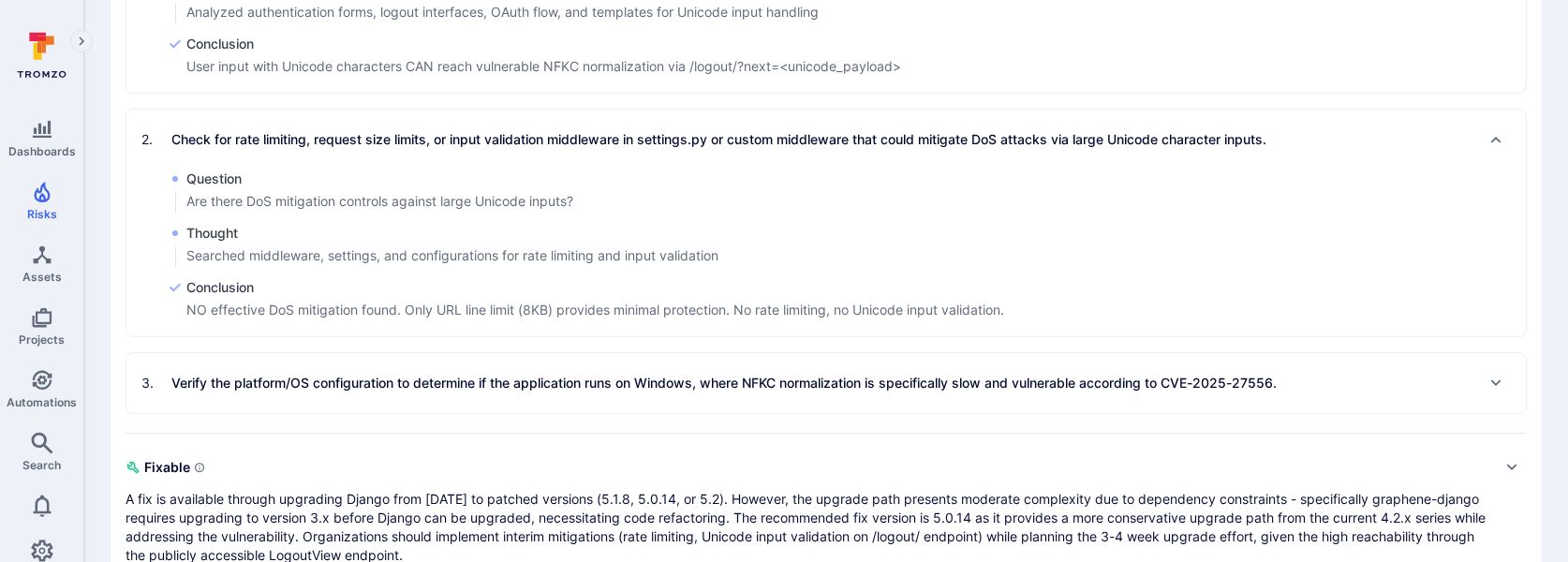
scroll to position [1441, 0]
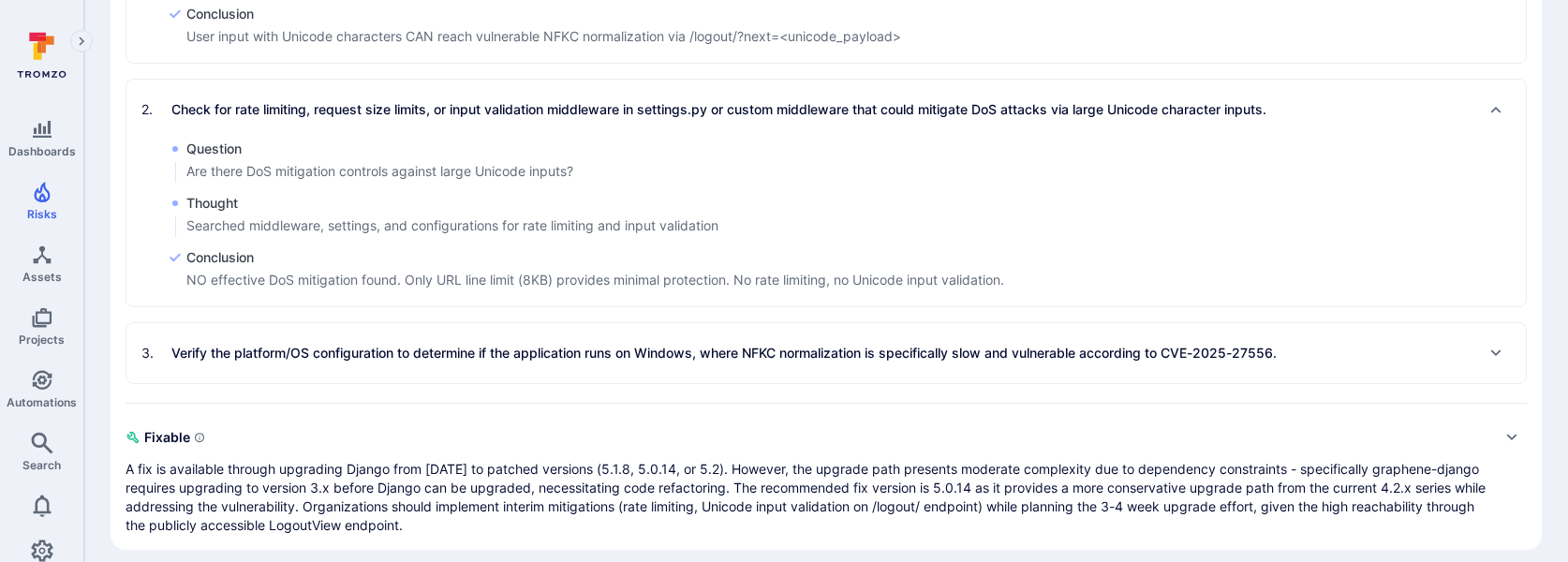
click at [521, 351] on p "Verify the platform/OS configuration to determine if the application runs on Wi…" at bounding box center [723, 353] width 1106 height 19
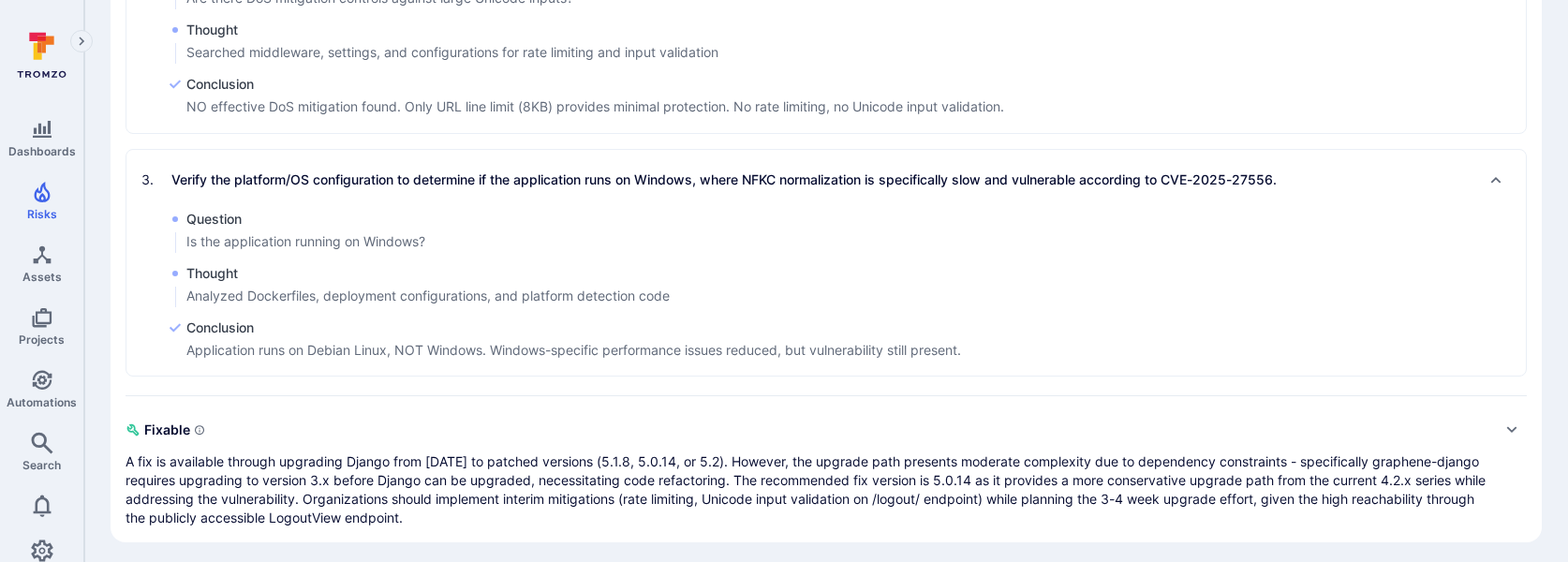
scroll to position [1621, 0]
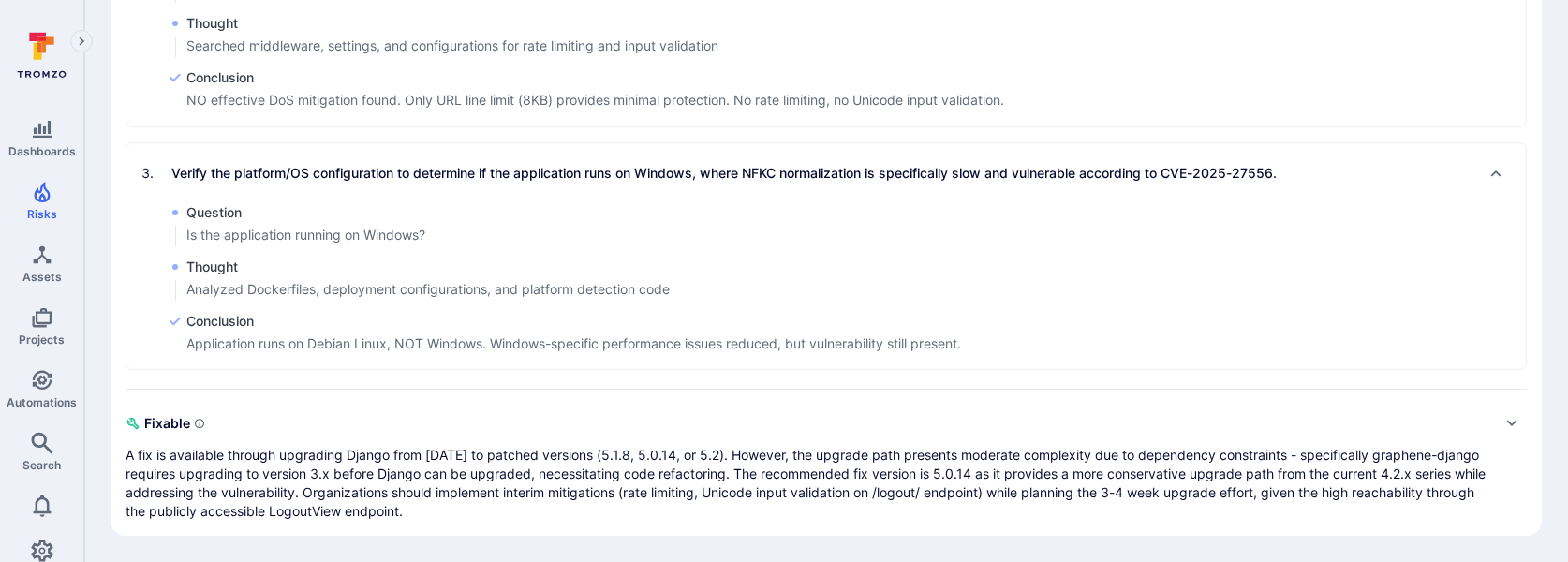
click at [327, 474] on p "A fix is available through upgrading Django from 4.2.25 to patched versions (5.…" at bounding box center [806, 483] width 1364 height 75
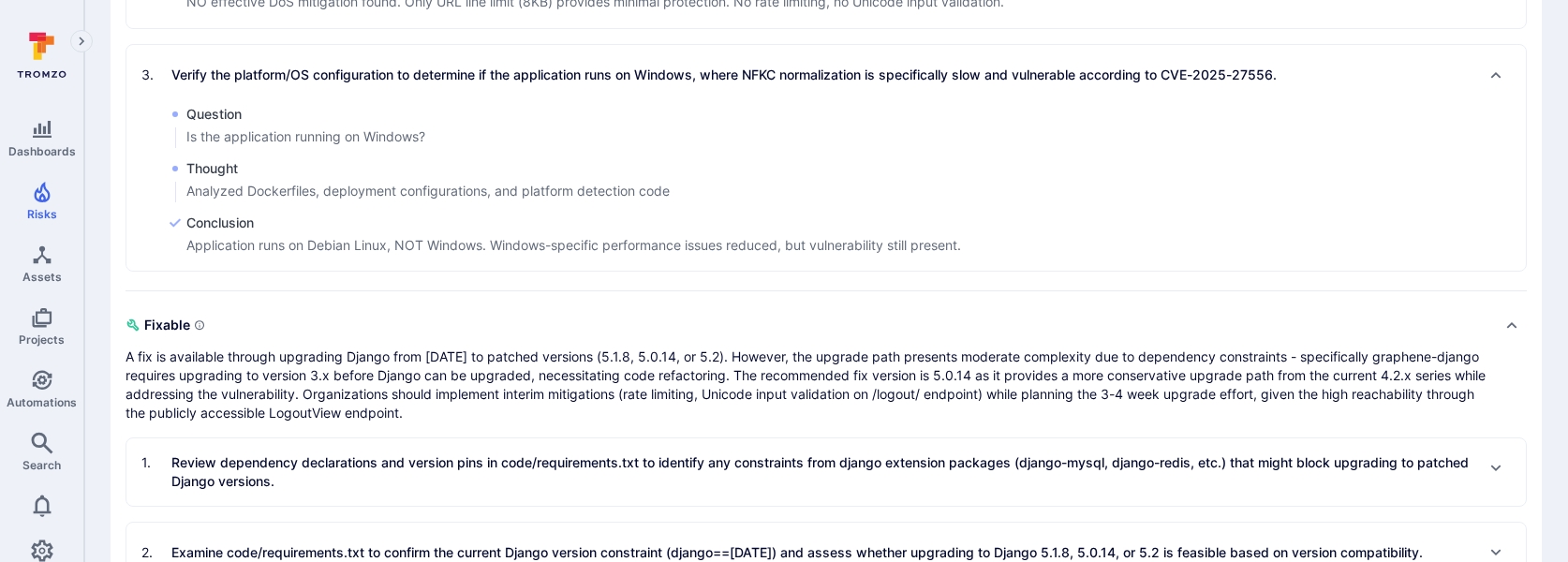
scroll to position [1783, 0]
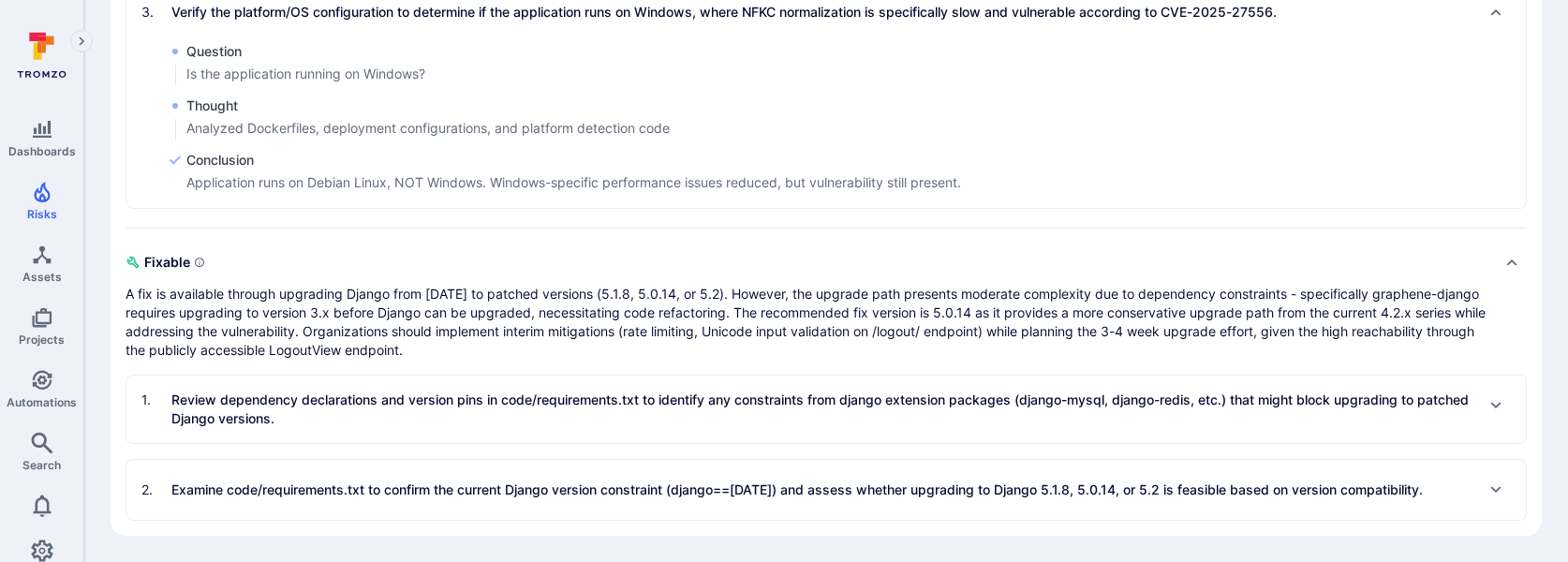
click at [334, 411] on p "Review dependency declarations and version pins in code/requirements.txt to ide…" at bounding box center [822, 410] width 1302 height 37
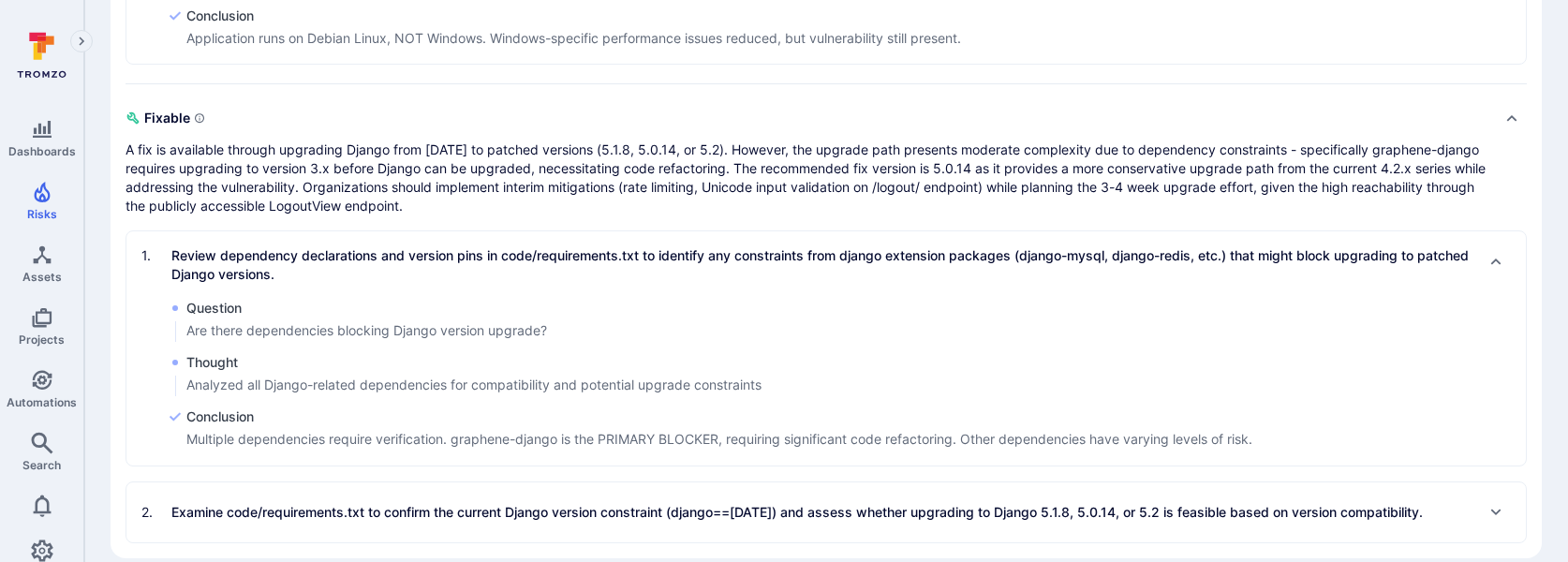
scroll to position [1949, 0]
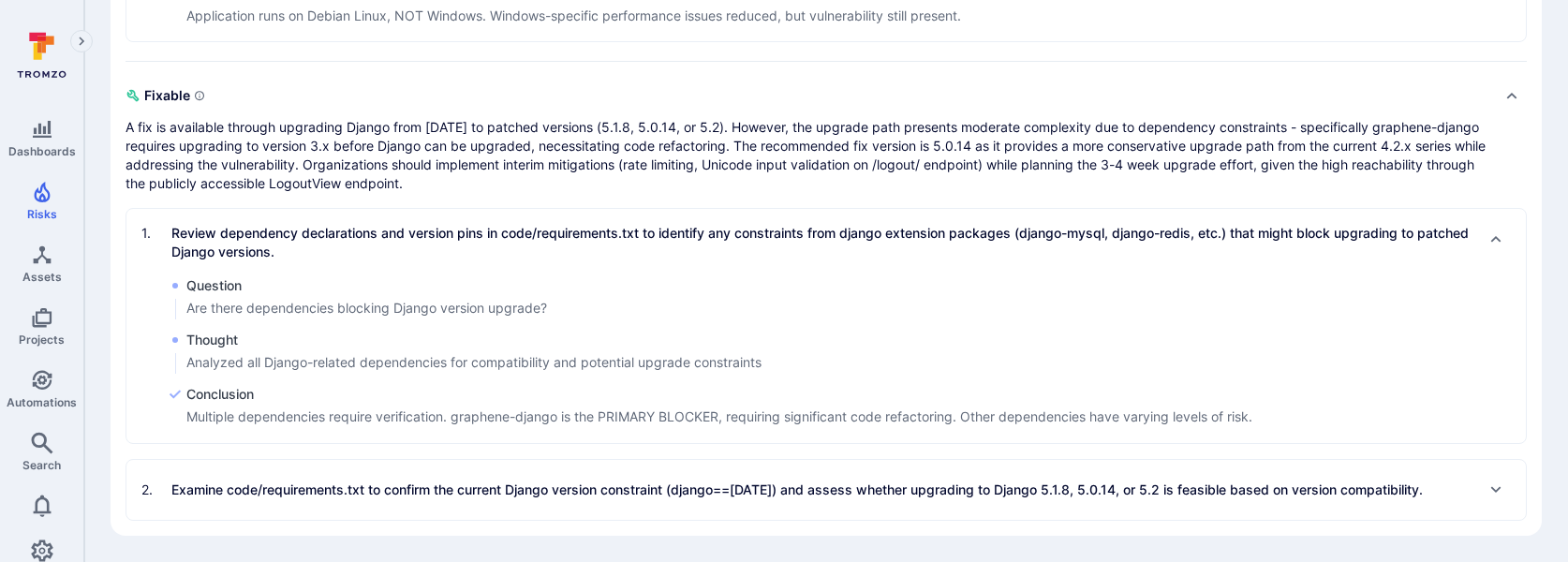
click at [352, 483] on p "Examine code/requirements.txt to confirm the current Django version constraint …" at bounding box center [797, 490] width 1251 height 19
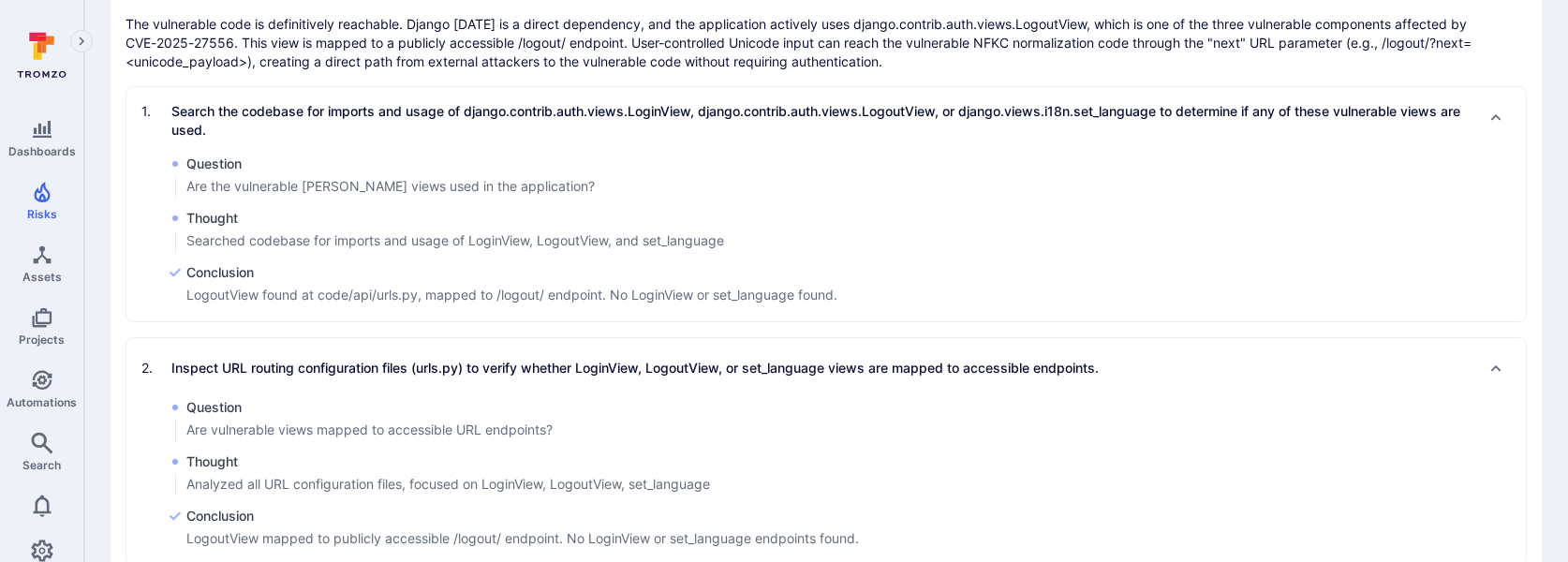
scroll to position [0, 0]
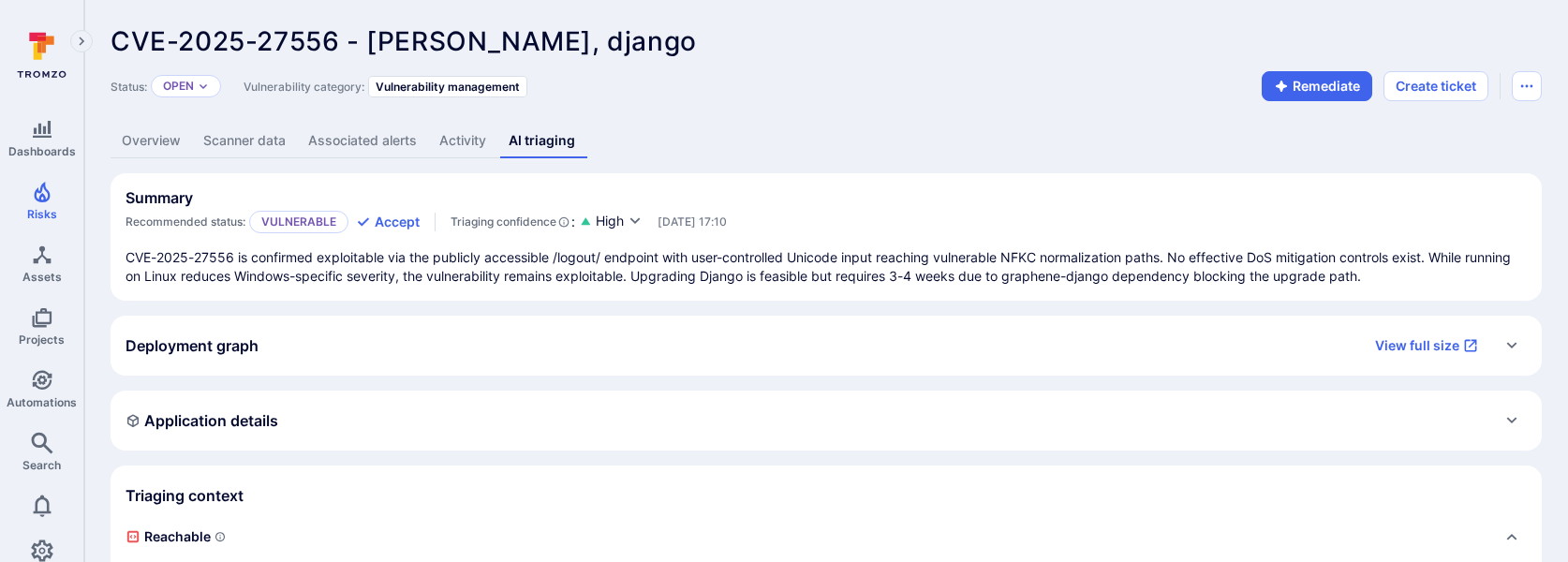
click at [478, 280] on p "CVE-2025-27556 is confirmed exploitable via the publicly accessible /logout/ en…" at bounding box center [826, 267] width 1402 height 37
click at [481, 261] on p "CVE-2025-27556 is confirmed exploitable via the publicly accessible /logout/ en…" at bounding box center [826, 267] width 1402 height 37
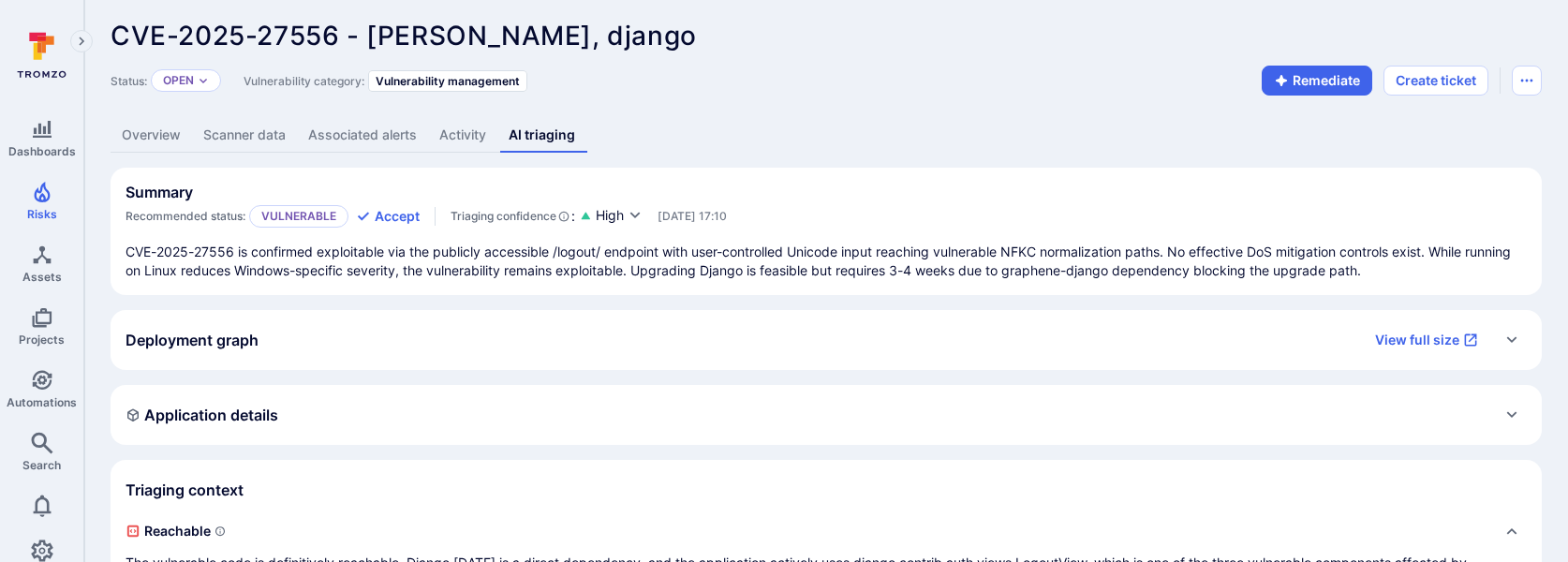
click at [168, 132] on link "Overview" at bounding box center [151, 135] width 81 height 34
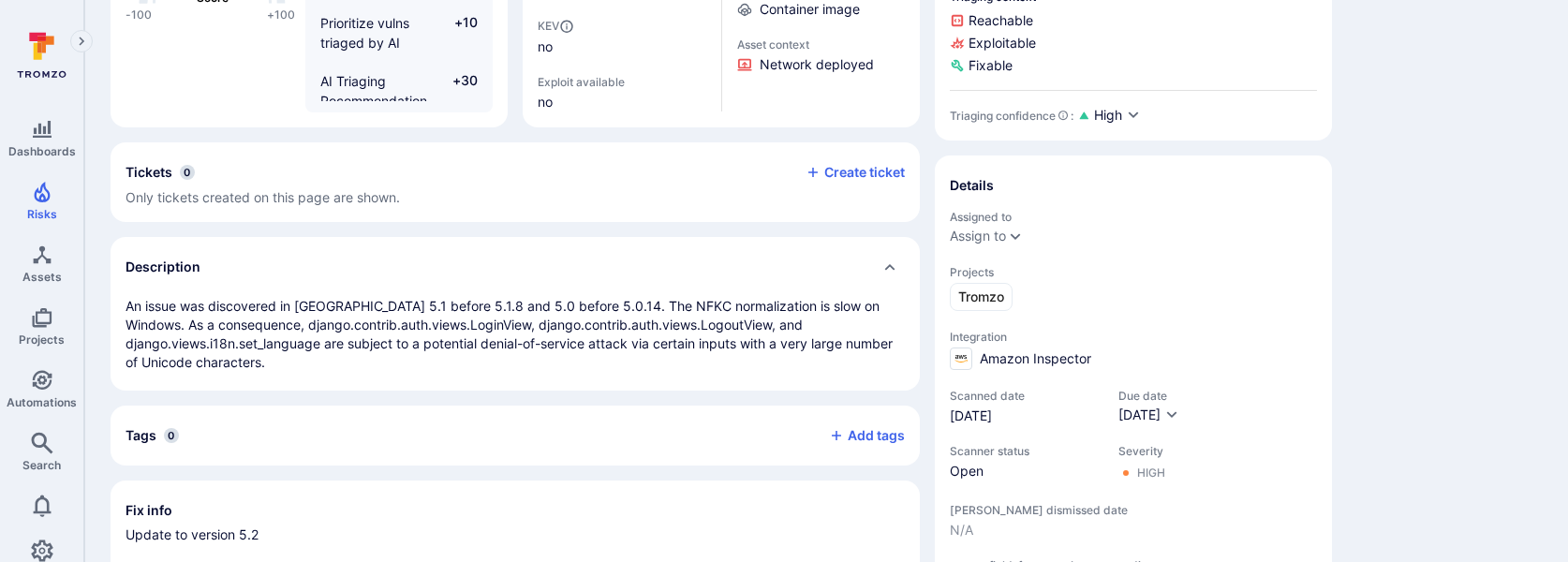
scroll to position [326, 0]
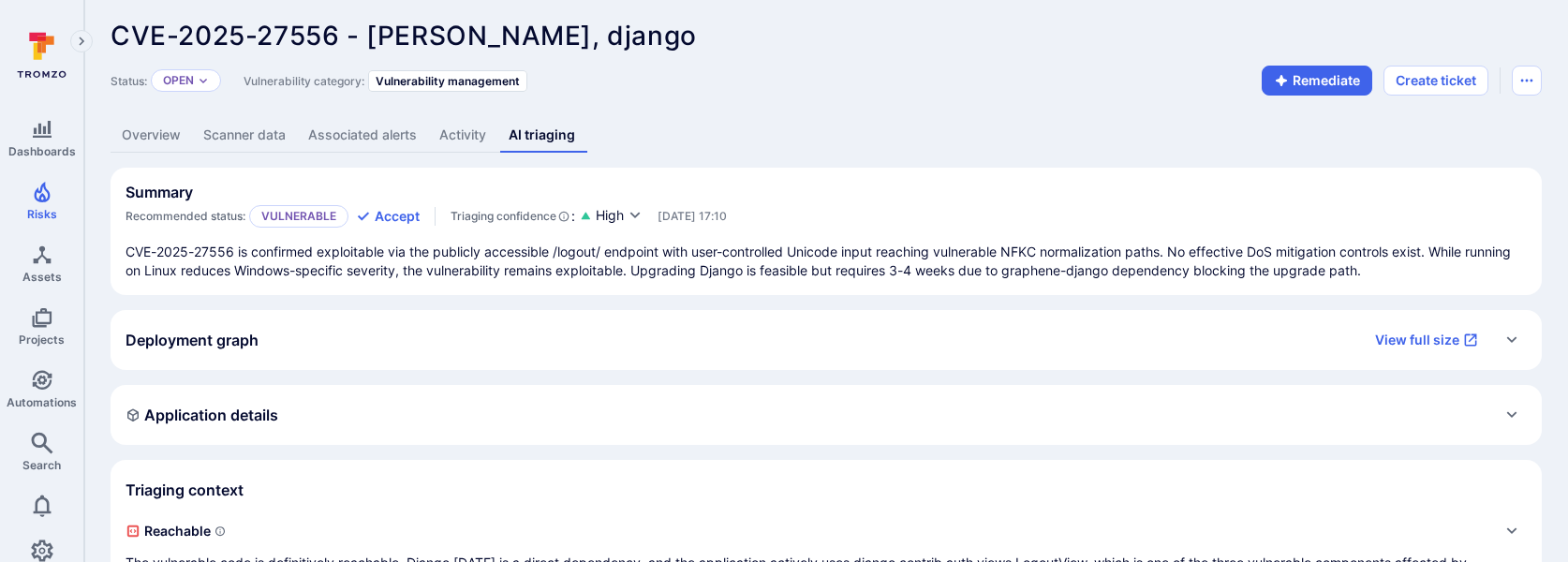
scroll to position [396, 0]
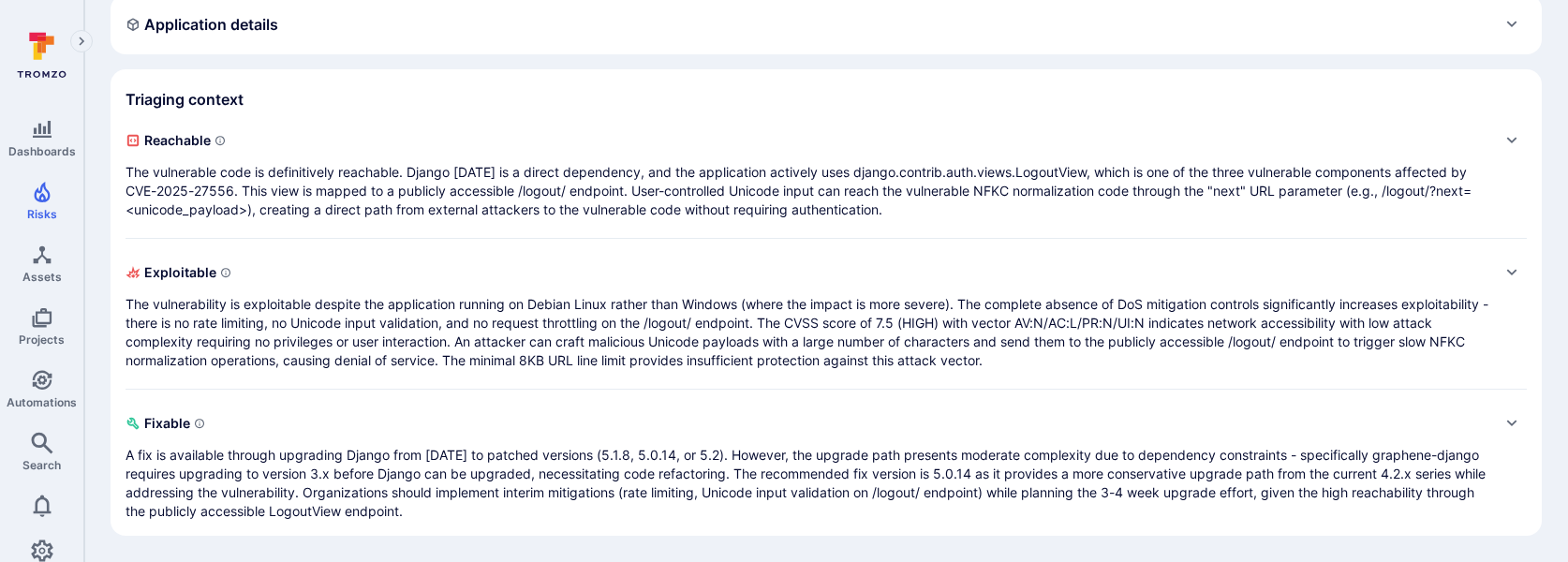
click at [633, 334] on p "The vulnerability is exploitable despite the application running on Debian Linu…" at bounding box center [806, 332] width 1364 height 75
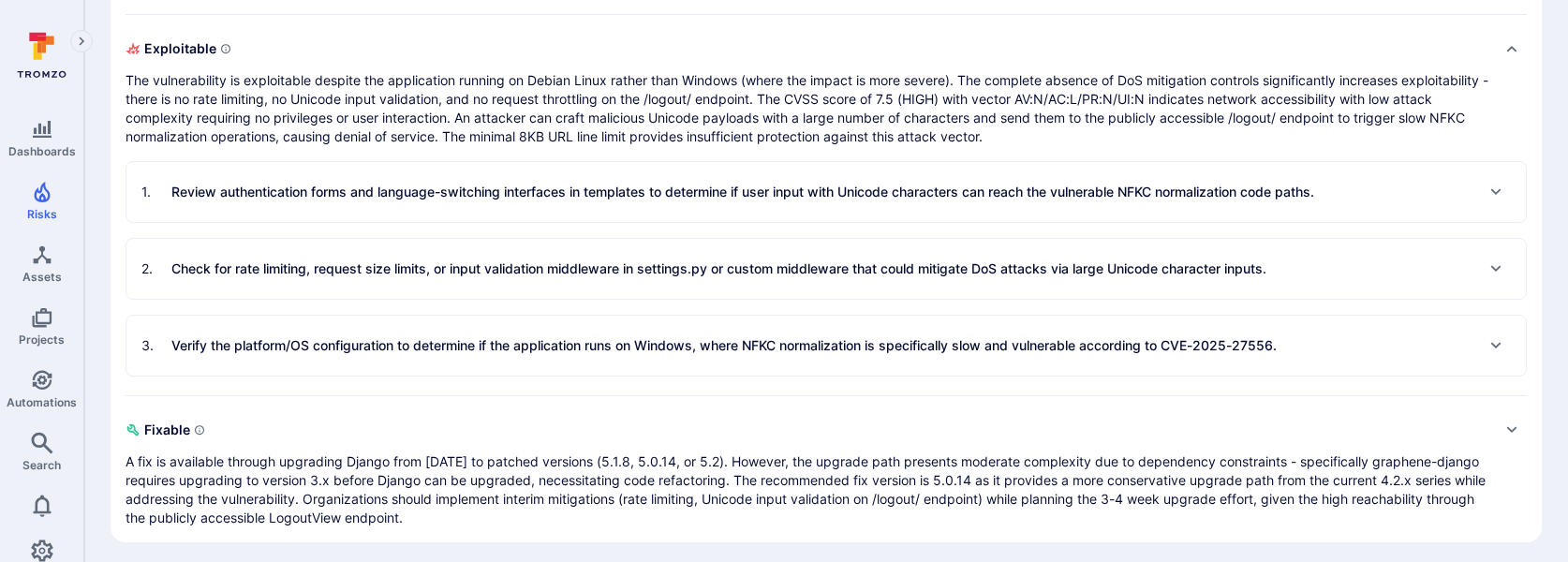
scroll to position [627, 0]
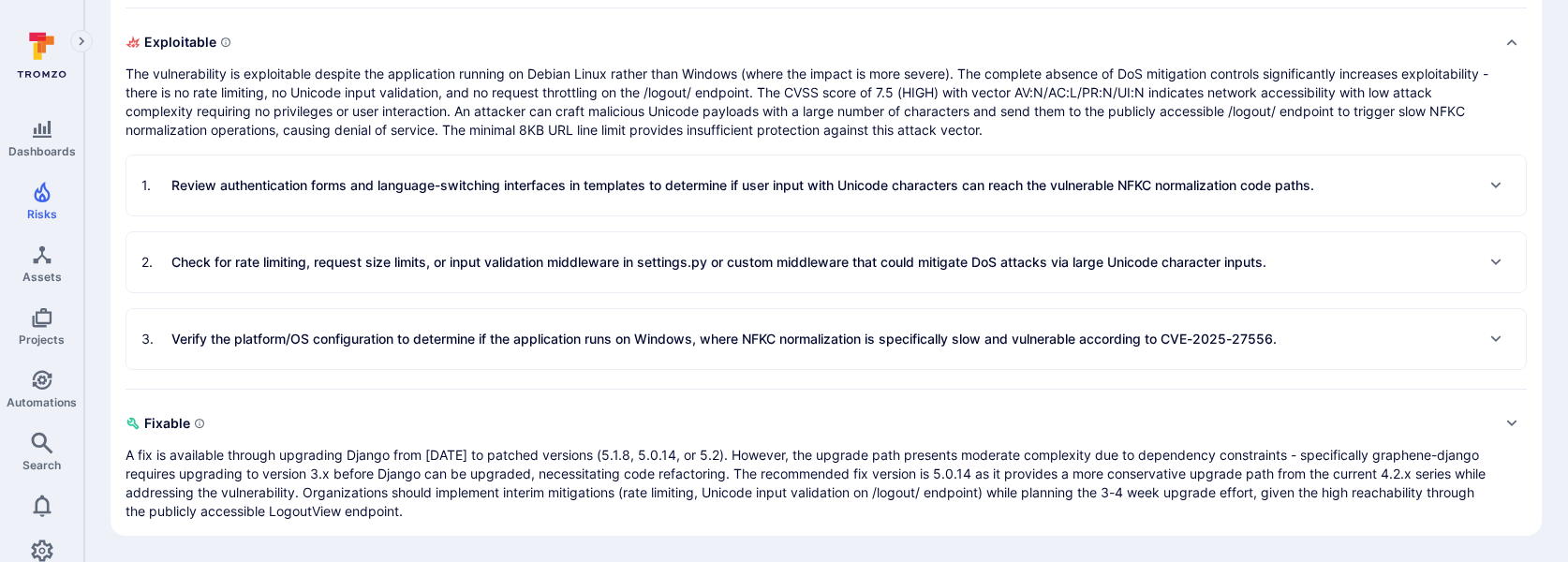
click at [314, 349] on div "3 . Verify the platform/OS configuration to determine if the application runs o…" at bounding box center [710, 339] width 1136 height 30
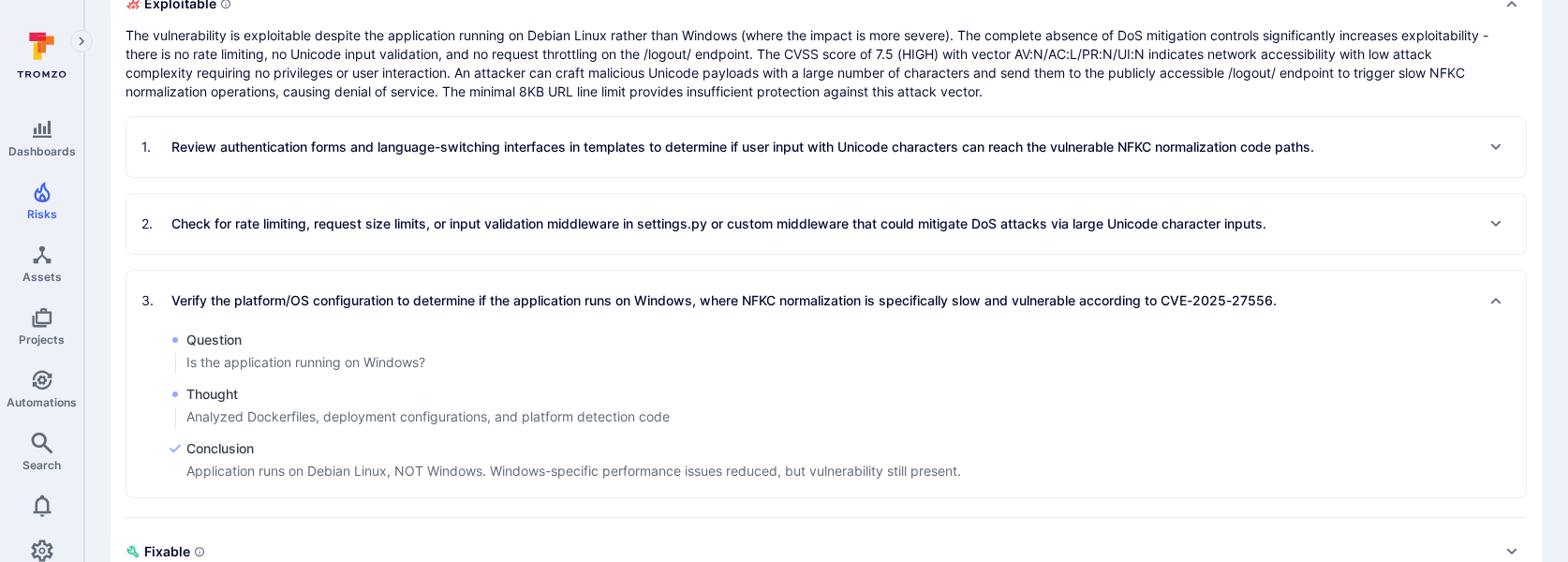
scroll to position [670, 0]
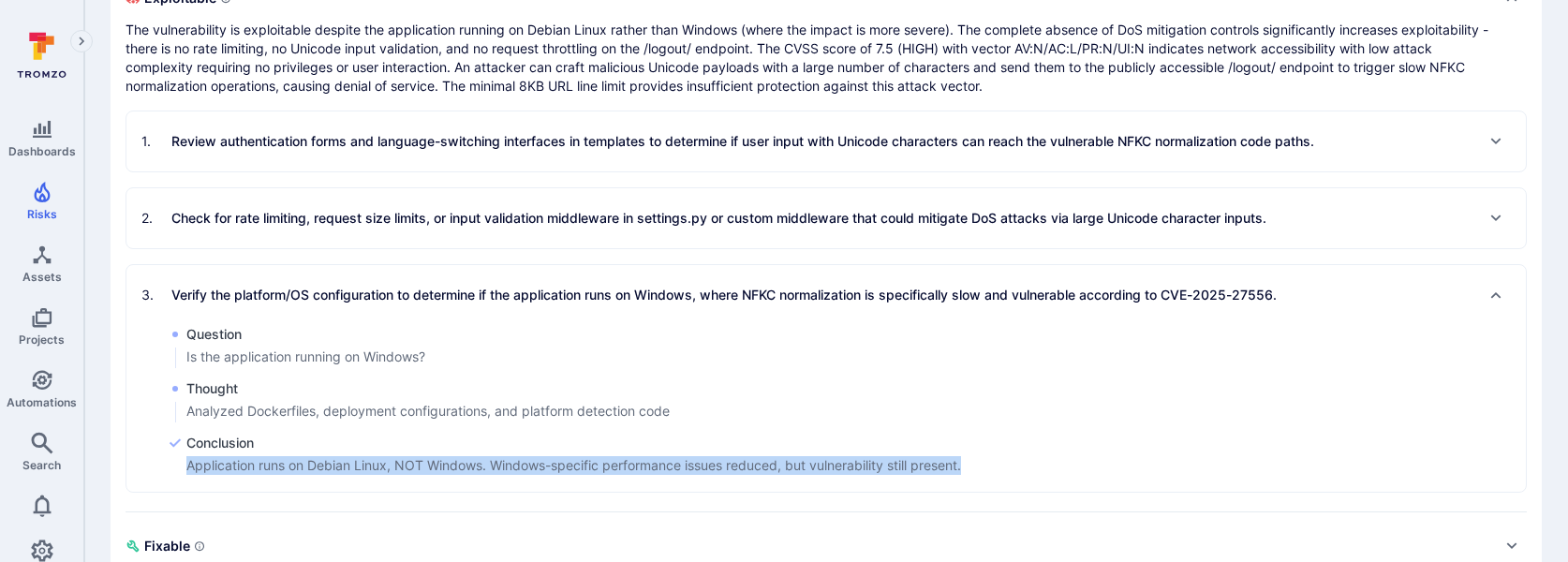
drag, startPoint x: 976, startPoint y: 463, endPoint x: 187, endPoint y: 469, distance: 789.0
click at [187, 469] on div "Conclusion Application runs on Debian Linux, NOT Windows. Windows-specific perf…" at bounding box center [848, 455] width 1359 height 43
copy p "Application runs on Debian Linux, NOT Windows. Windows-specific performance iss…"
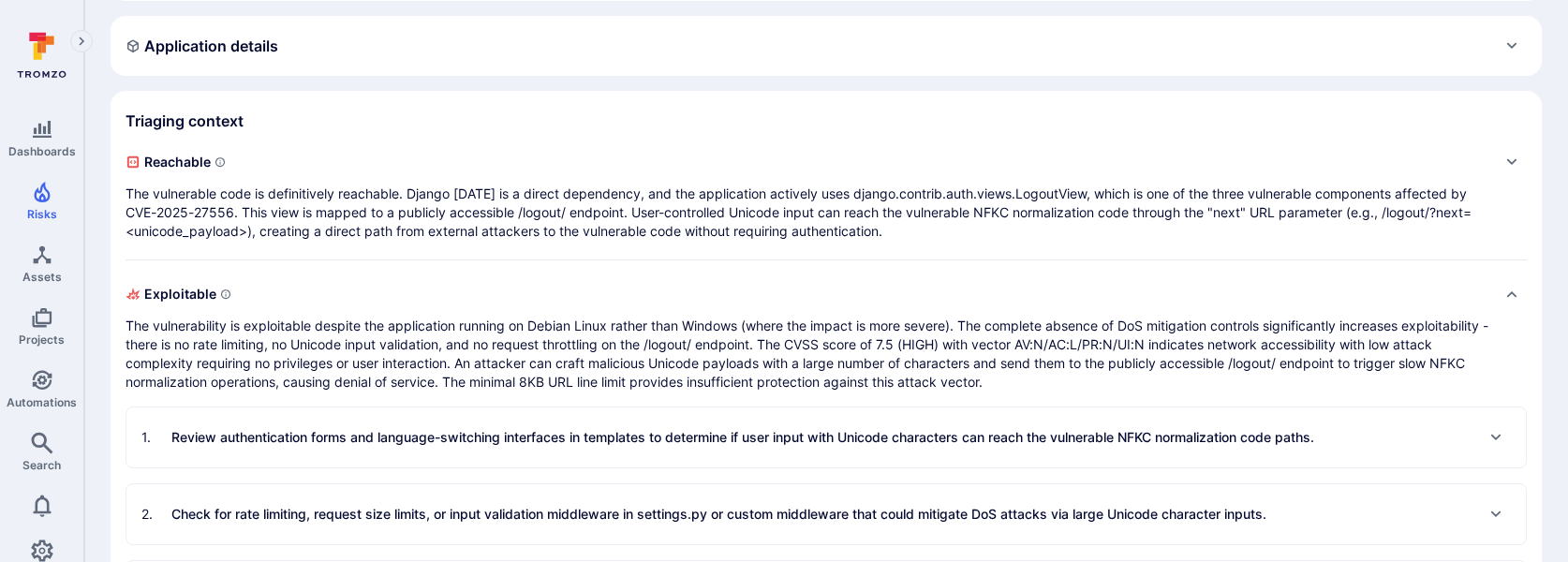
scroll to position [254, 0]
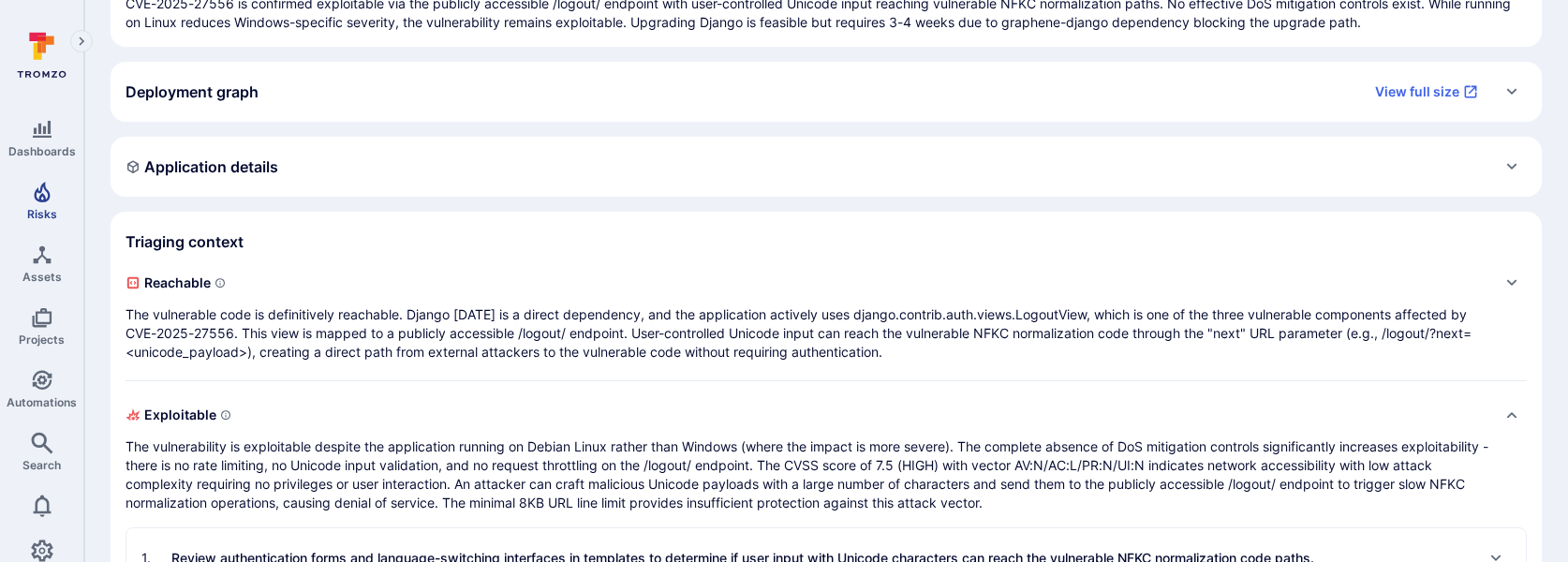
click at [34, 209] on span "Risks" at bounding box center [42, 214] width 30 height 14
click at [40, 445] on icon "Search" at bounding box center [42, 443] width 22 height 22
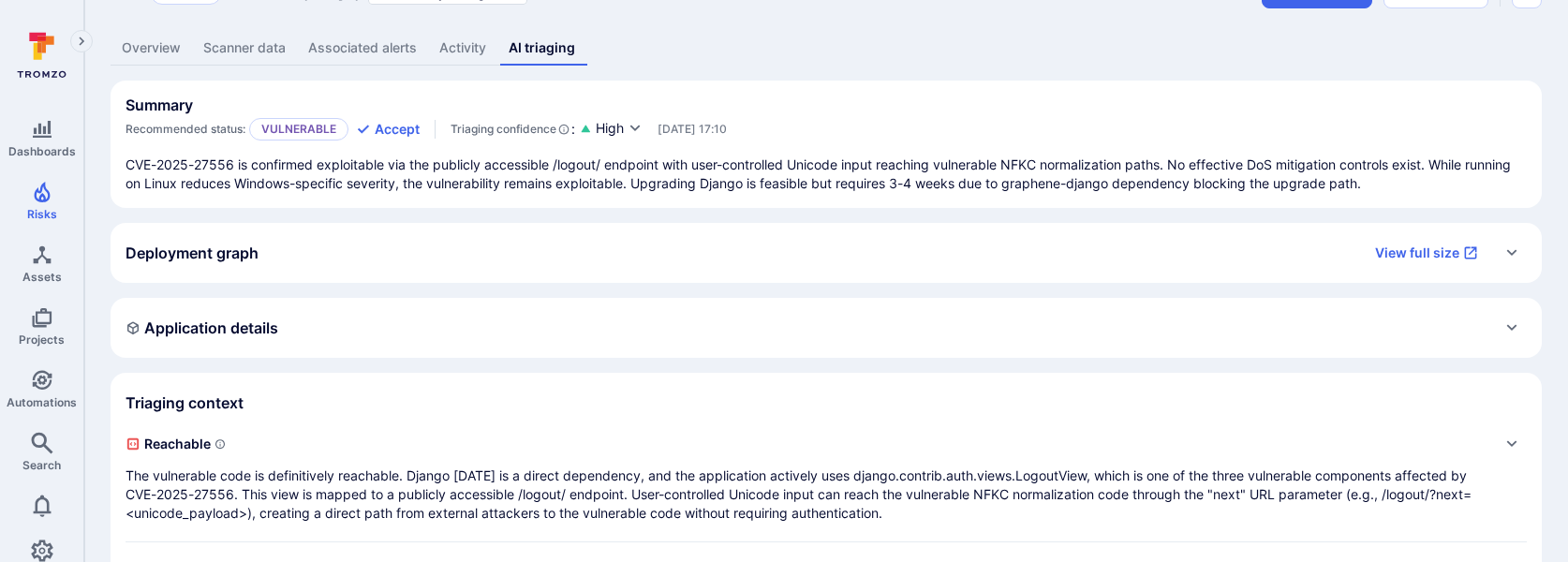
scroll to position [0, 0]
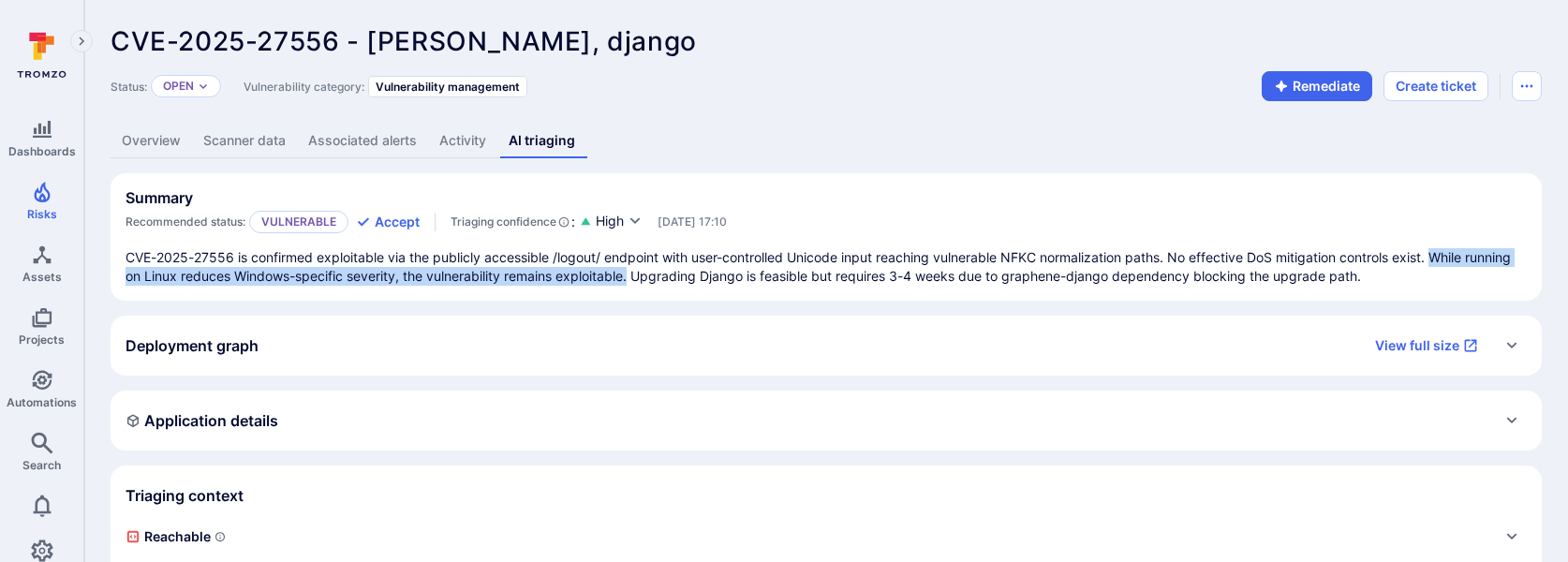
drag, startPoint x: 1446, startPoint y: 259, endPoint x: 632, endPoint y: 276, distance: 814.2
click at [632, 276] on p "CVE-2025-27556 is confirmed exploitable via the publicly accessible /logout/ en…" at bounding box center [826, 267] width 1402 height 37
copy p "While running on Linux reduces Windows-specific severity, the vulnerability rem…"
click at [156, 134] on link "Overview" at bounding box center [151, 141] width 81 height 34
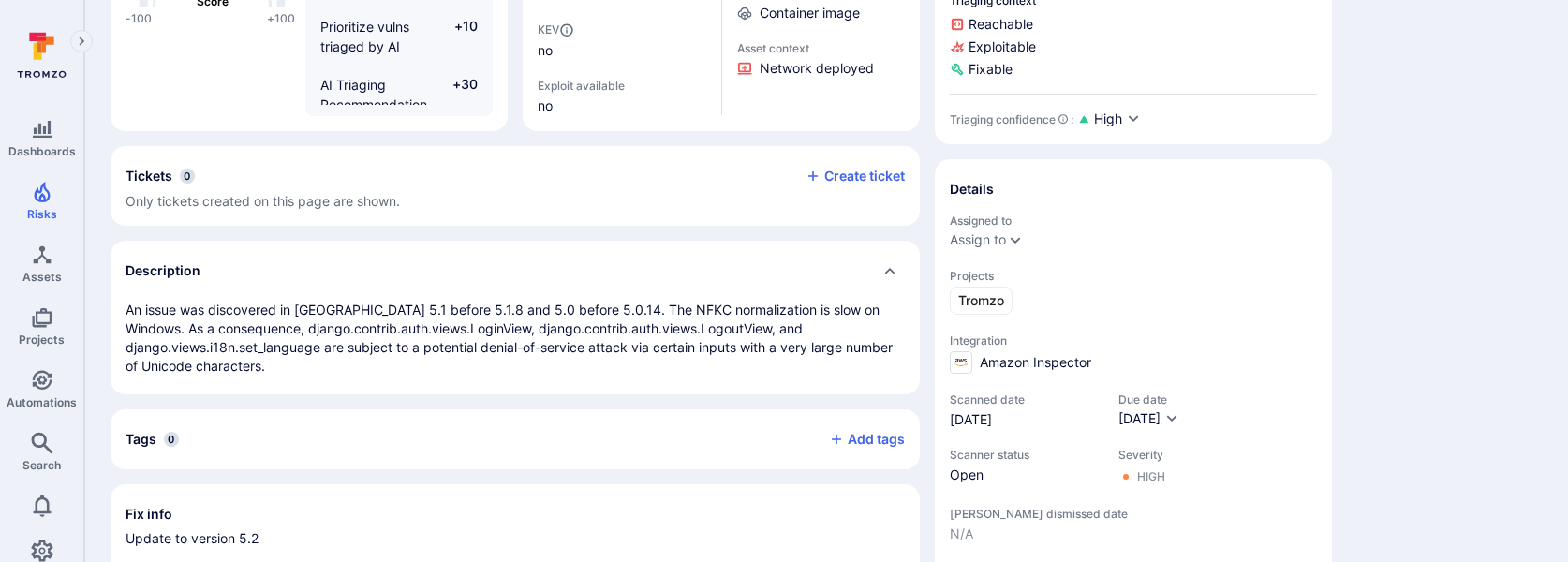
scroll to position [731, 0]
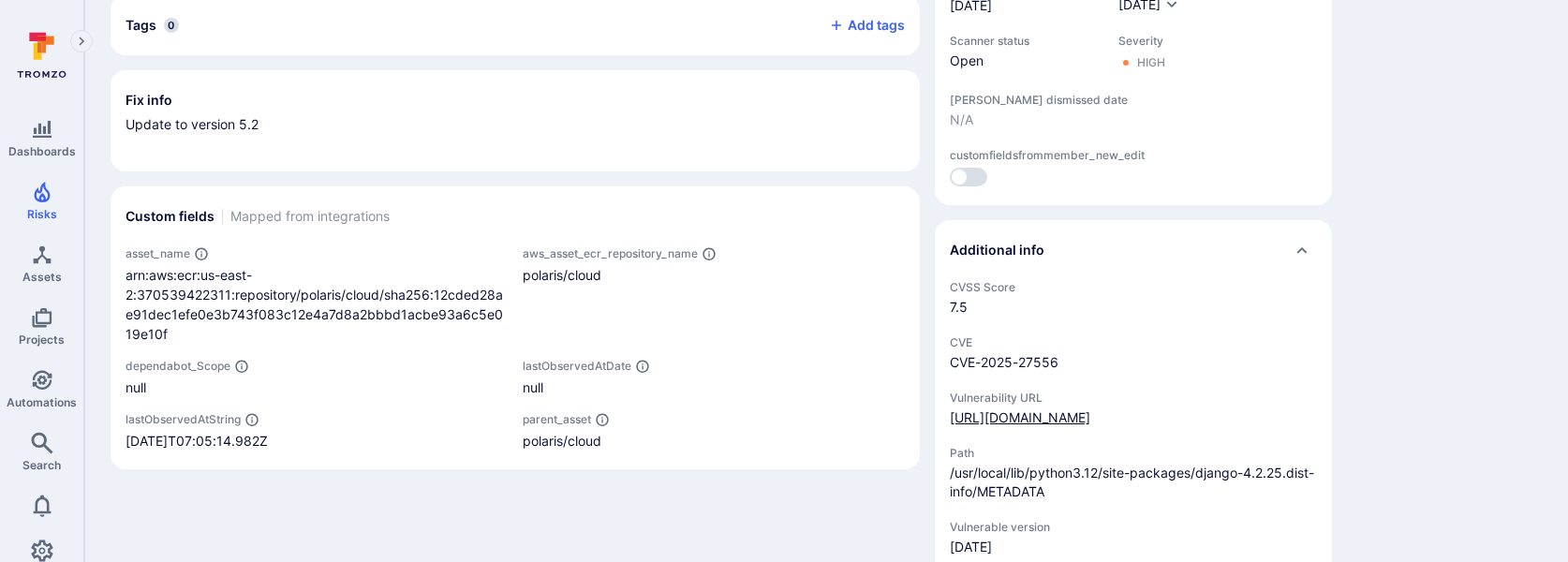
click at [981, 410] on div "https://nvd.nist.gov/vuln/detail/CVE-2025-27556" at bounding box center [1021, 417] width 141 height 19
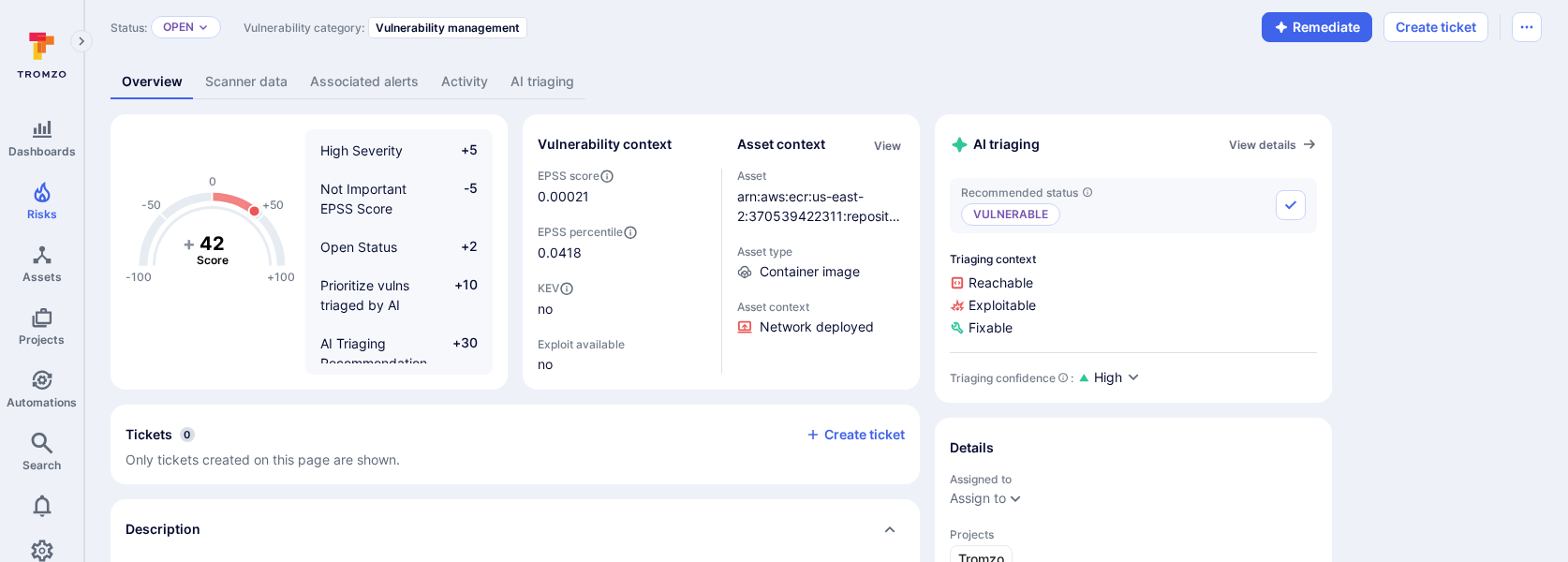
scroll to position [0, 0]
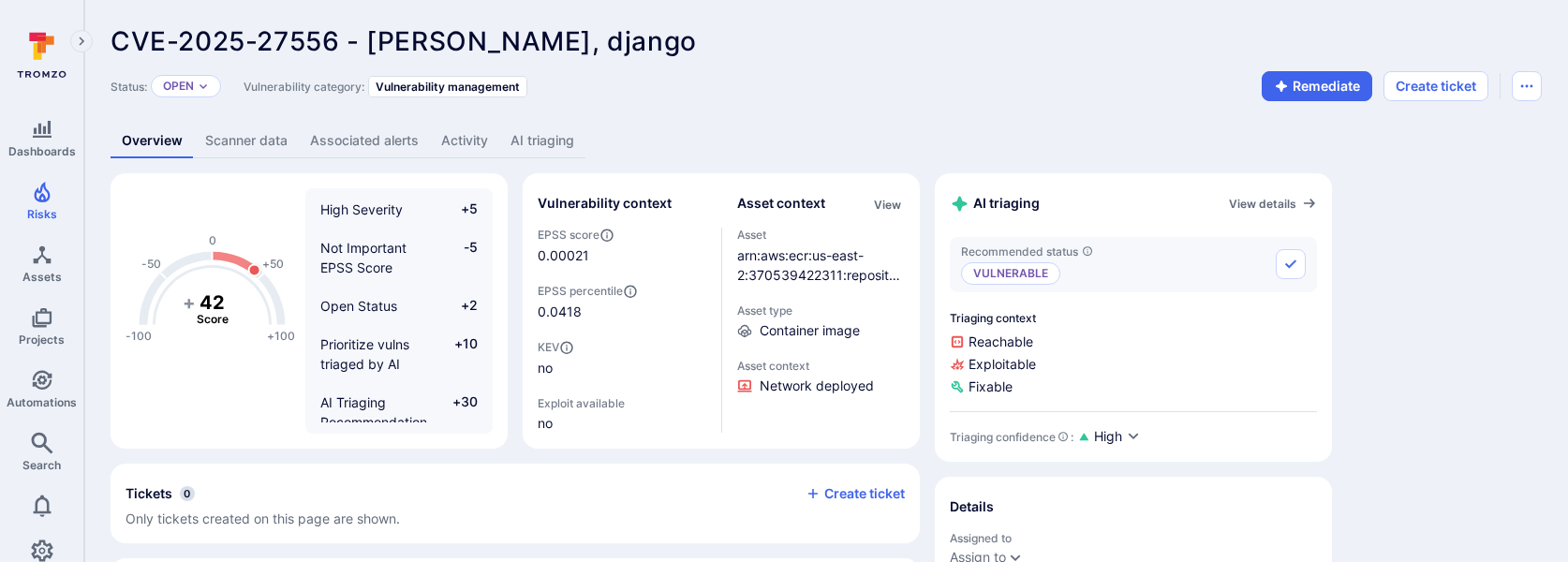
click at [555, 139] on link "AI triaging" at bounding box center [543, 141] width 86 height 34
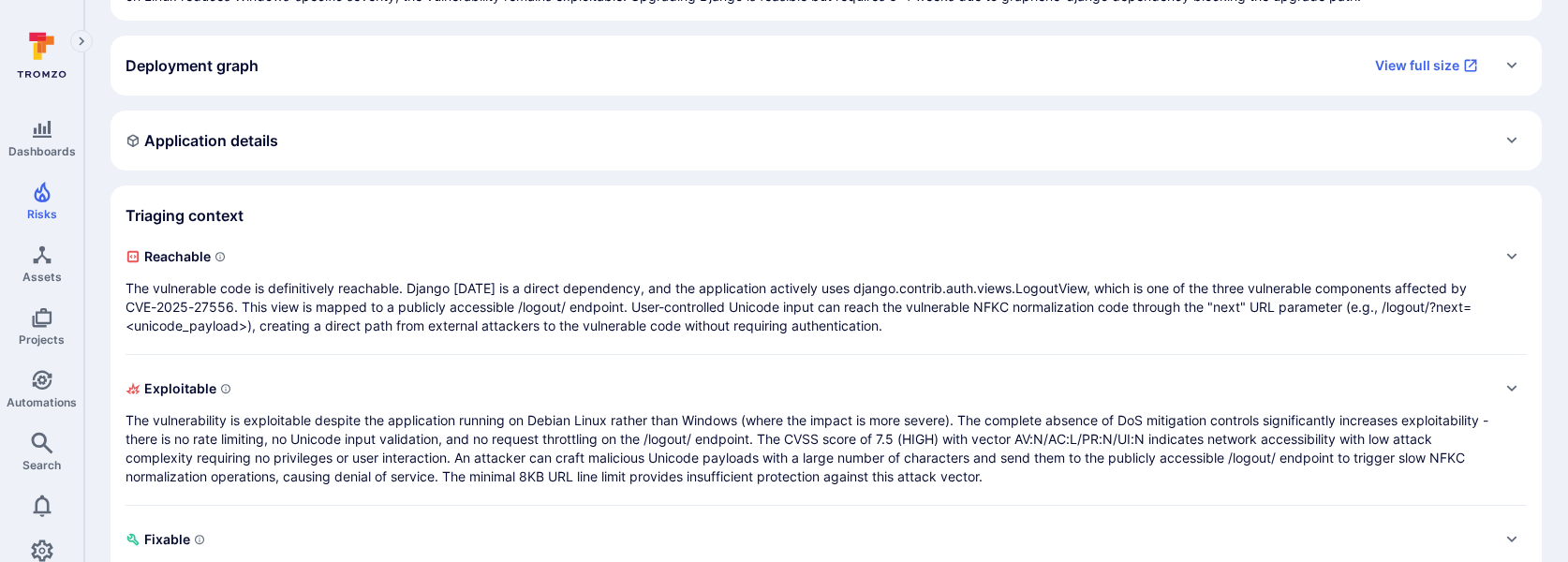
scroll to position [396, 0]
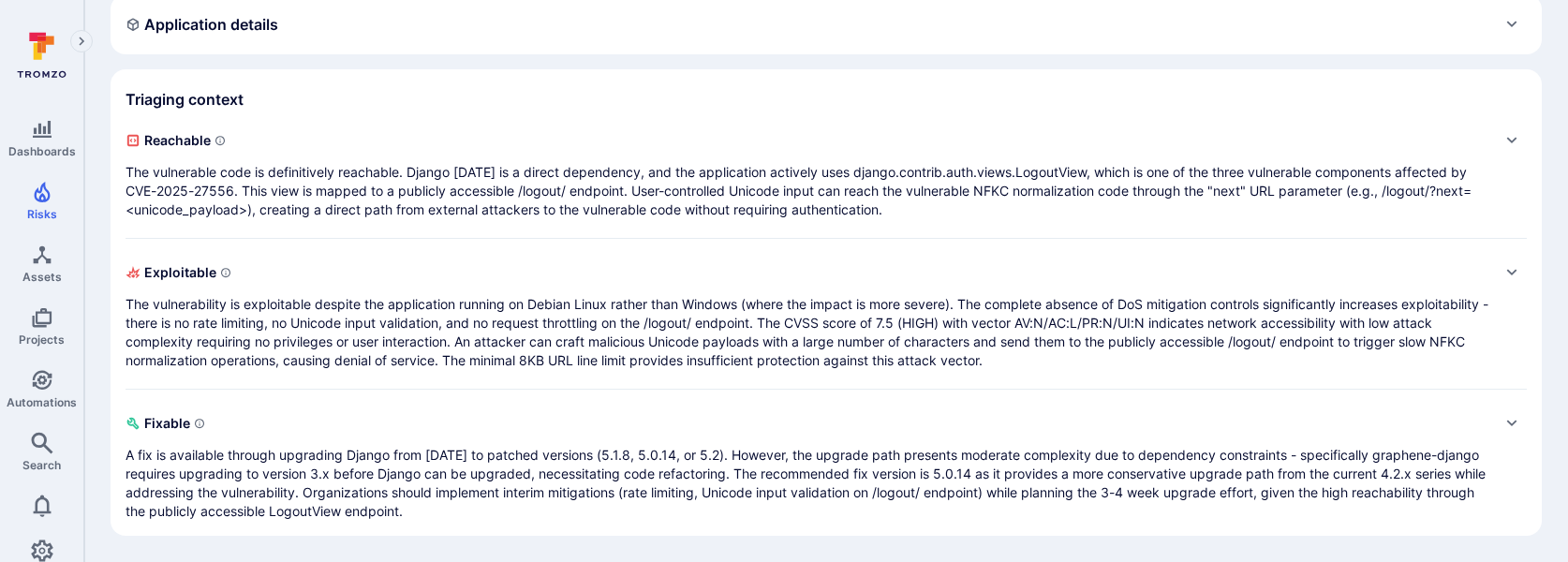
click at [575, 190] on p "The vulnerable code is definitively reachable. Django 4.2.25 is a direct depend…" at bounding box center [806, 192] width 1364 height 57
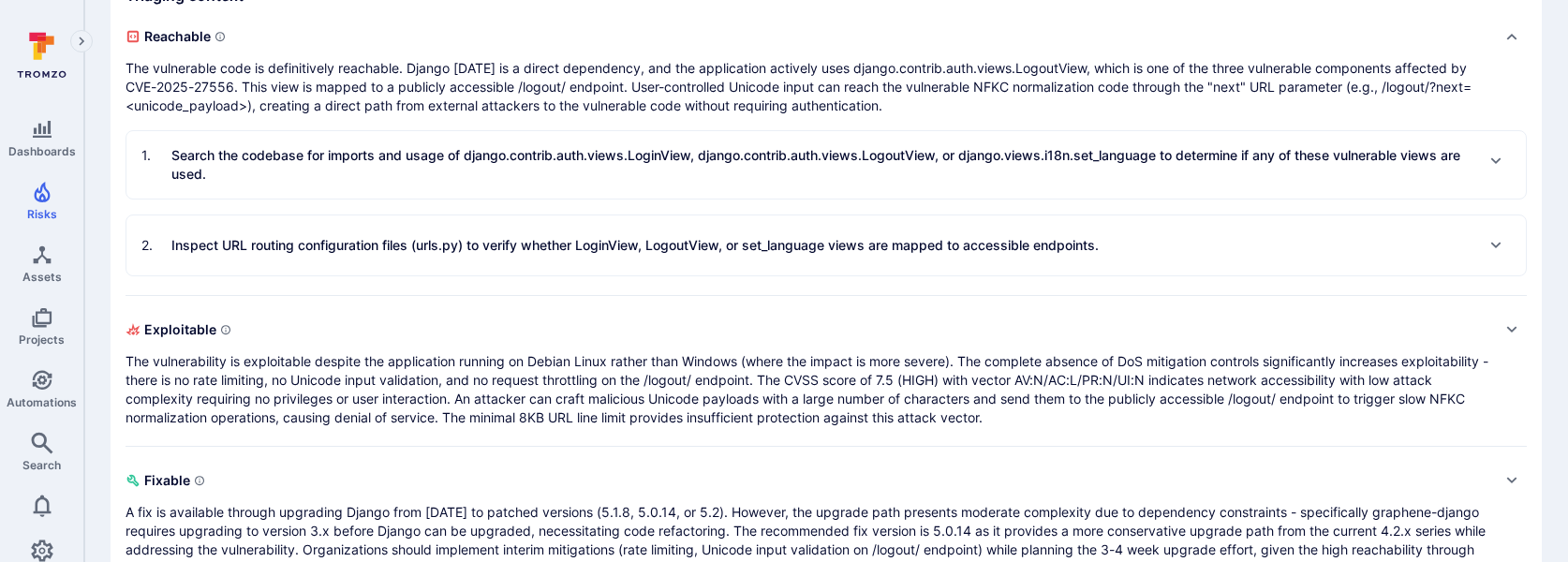
click at [581, 369] on p "The vulnerability is exploitable despite the application running on Debian Linu…" at bounding box center [806, 389] width 1364 height 75
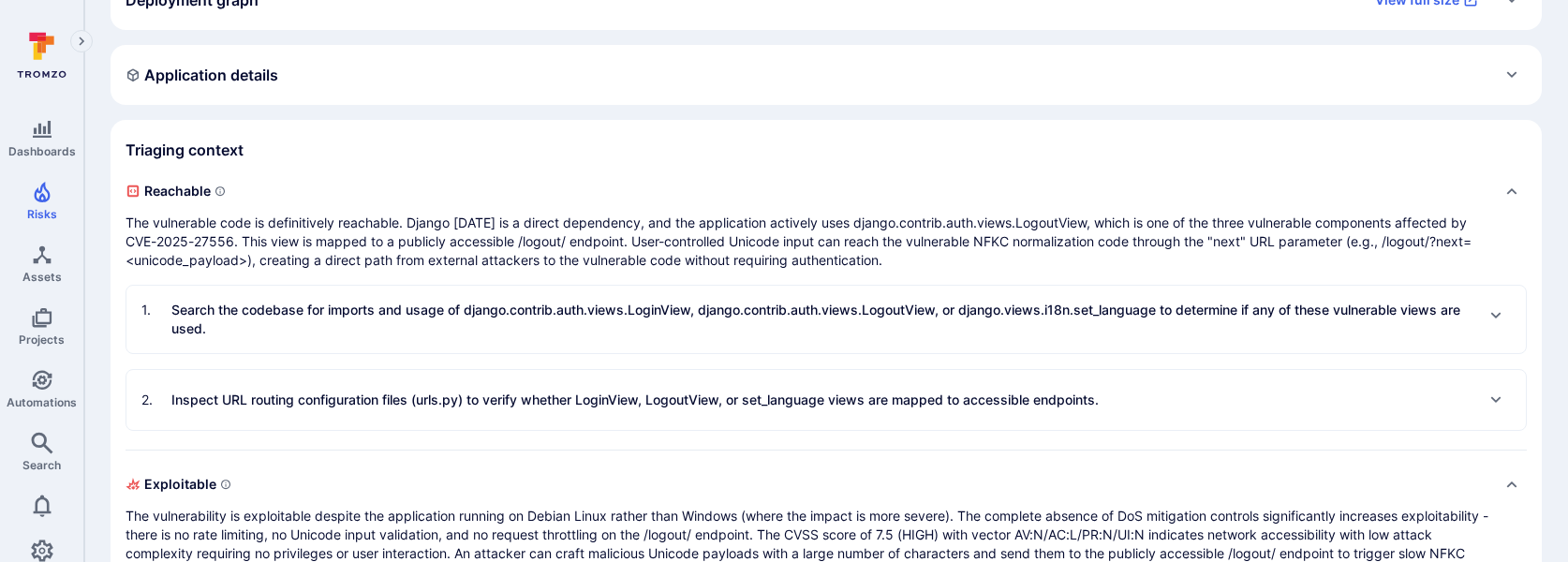
scroll to position [198, 0]
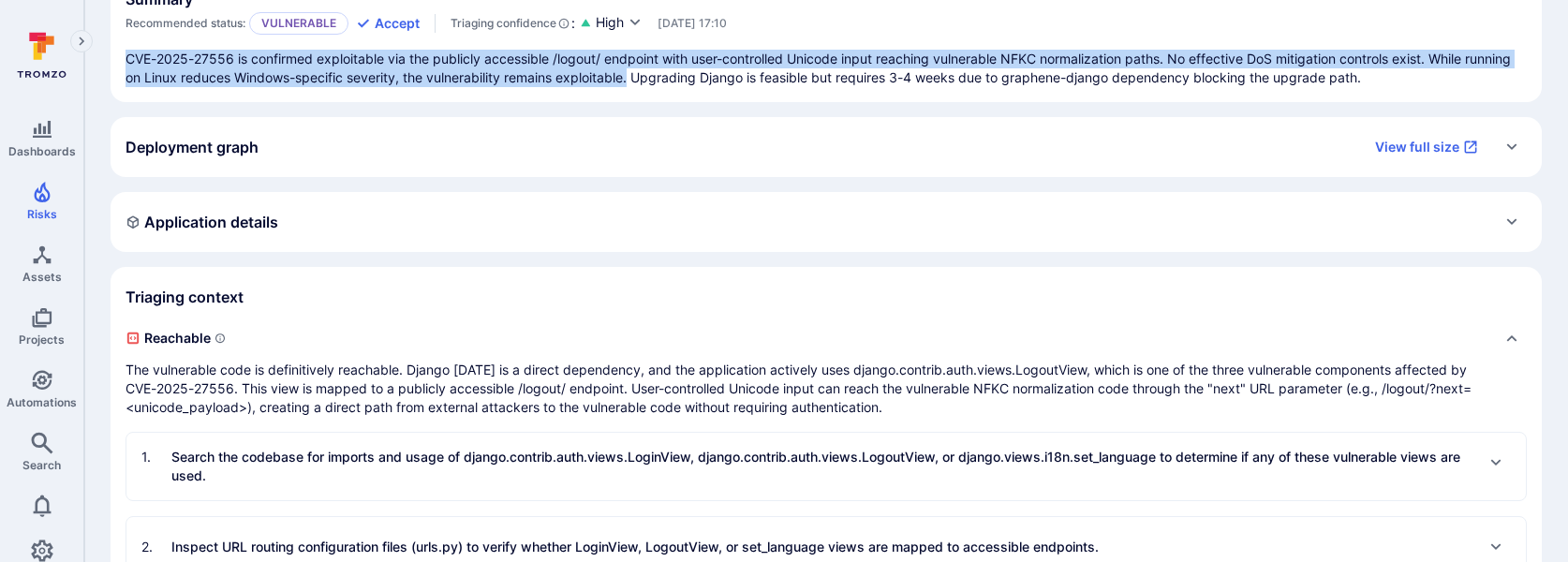
drag, startPoint x: 632, startPoint y: 79, endPoint x: 1420, endPoint y: 48, distance: 788.6
click at [1420, 48] on section "Summary Recommended status: Vulnerable Accept Triaging confidence : High Oct 13…" at bounding box center [826, 38] width 1431 height 127
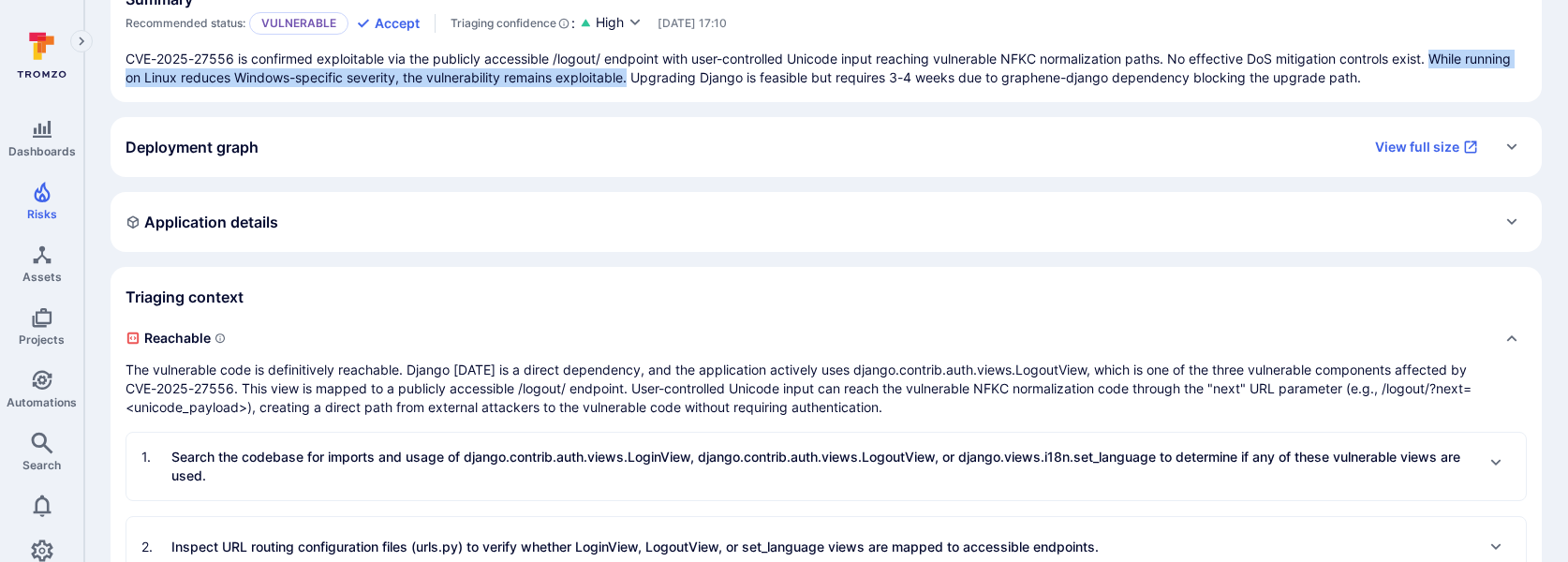
drag, startPoint x: 1442, startPoint y: 61, endPoint x: 632, endPoint y: 75, distance: 810.1
click at [632, 75] on p "CVE-2025-27556 is confirmed exploitable via the publicly accessible /logout/ en…" at bounding box center [826, 68] width 1402 height 37
copy p "While running on Linux reduces Windows-specific severity, the vulnerability rem…"
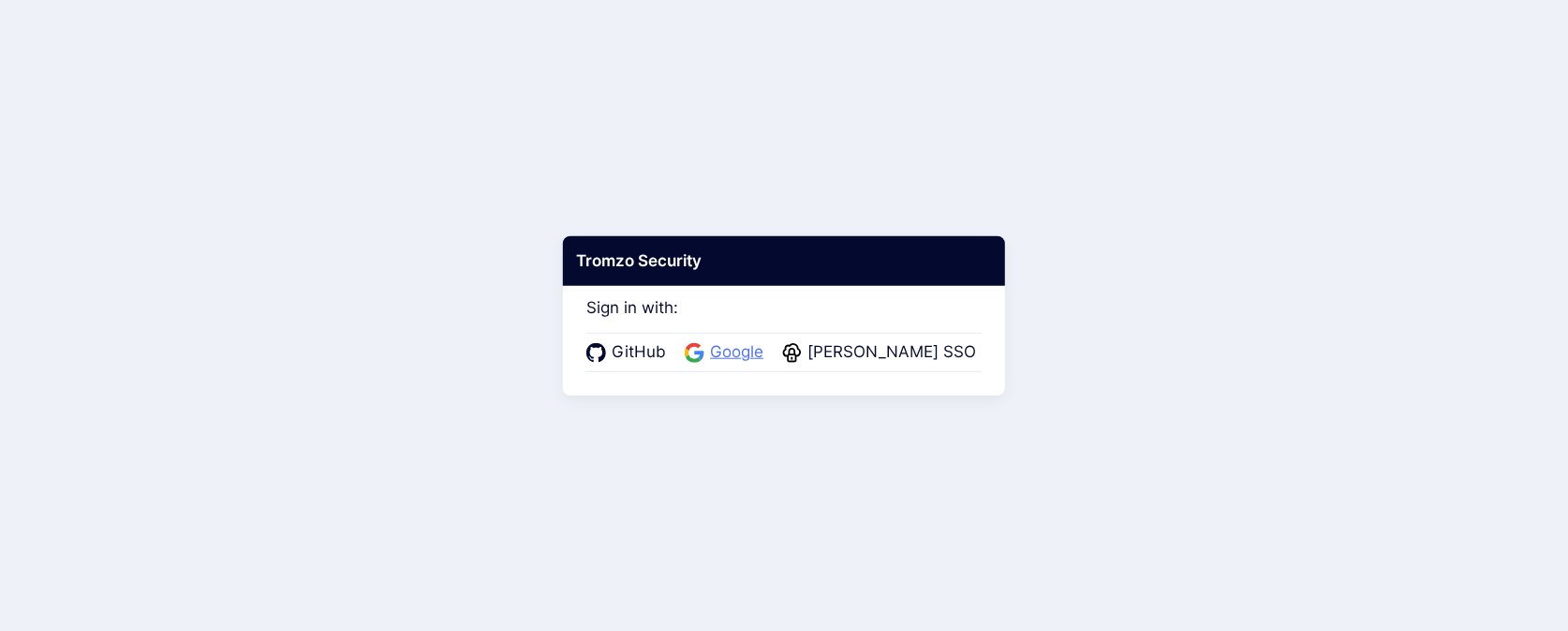
click at [731, 342] on span "Google" at bounding box center [737, 352] width 65 height 24
